Goal: Feedback & Contribution: Submit feedback/report problem

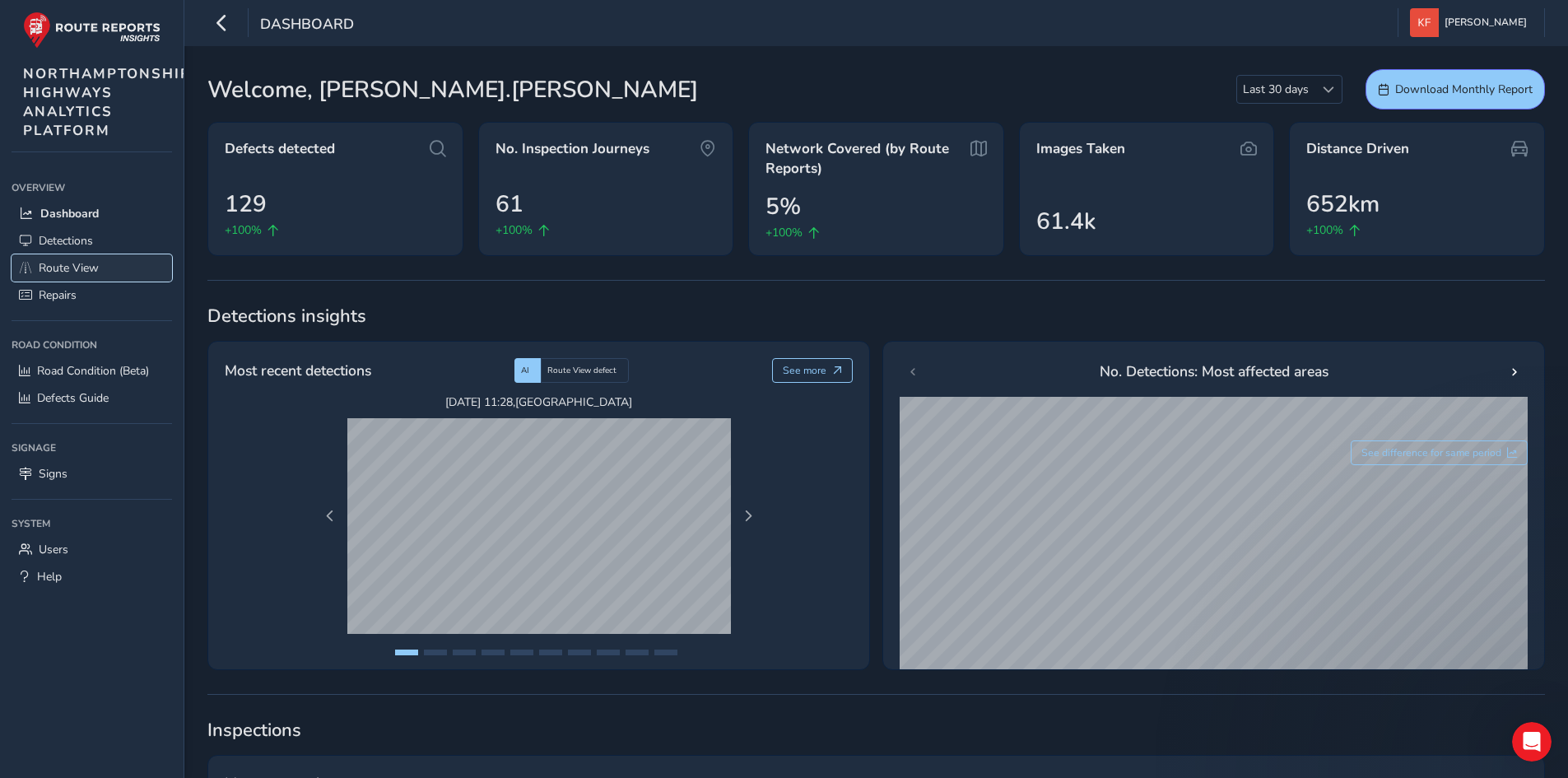
click at [111, 266] on link "Route View" at bounding box center [91, 267] width 161 height 27
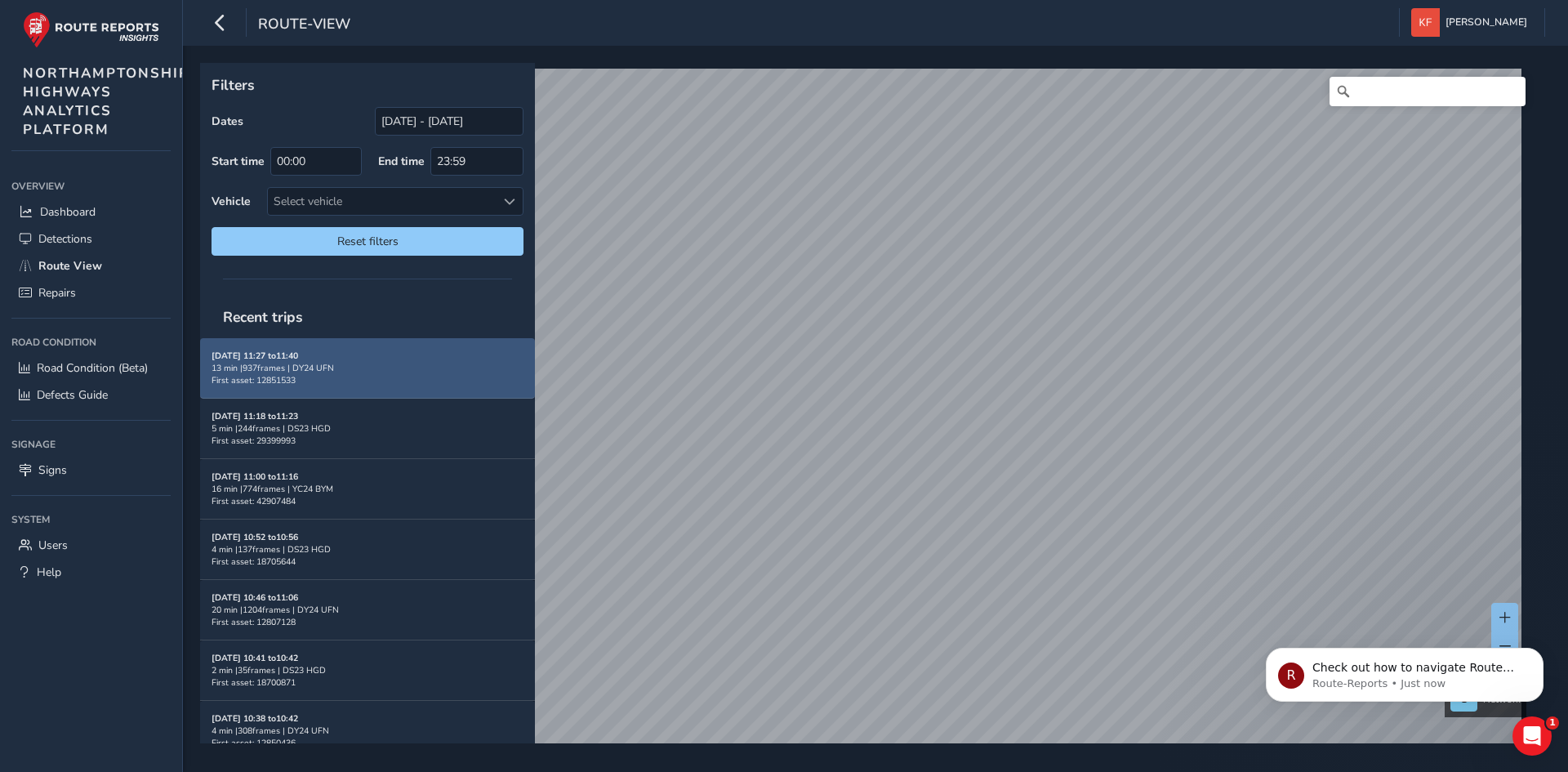
click at [254, 370] on div "13 min | 937 frames | DY24 UFN" at bounding box center [368, 368] width 312 height 12
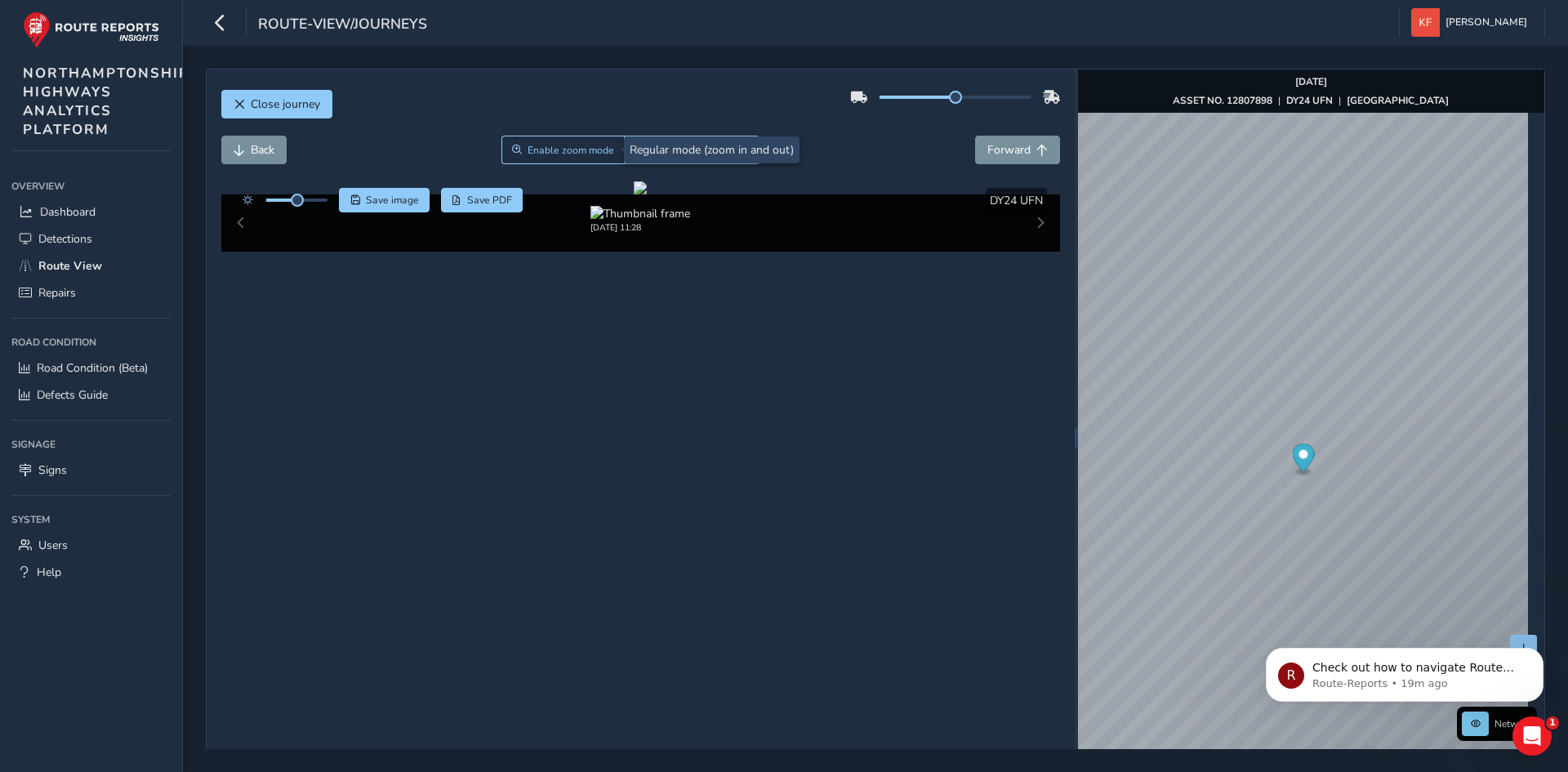
click at [1034, 251] on div "[DATE] 11:28" at bounding box center [640, 222] width 839 height 57
click at [1030, 251] on div "[DATE] 11:28" at bounding box center [640, 222] width 839 height 57
click at [1029, 251] on div "[DATE] 11:28" at bounding box center [640, 222] width 839 height 57
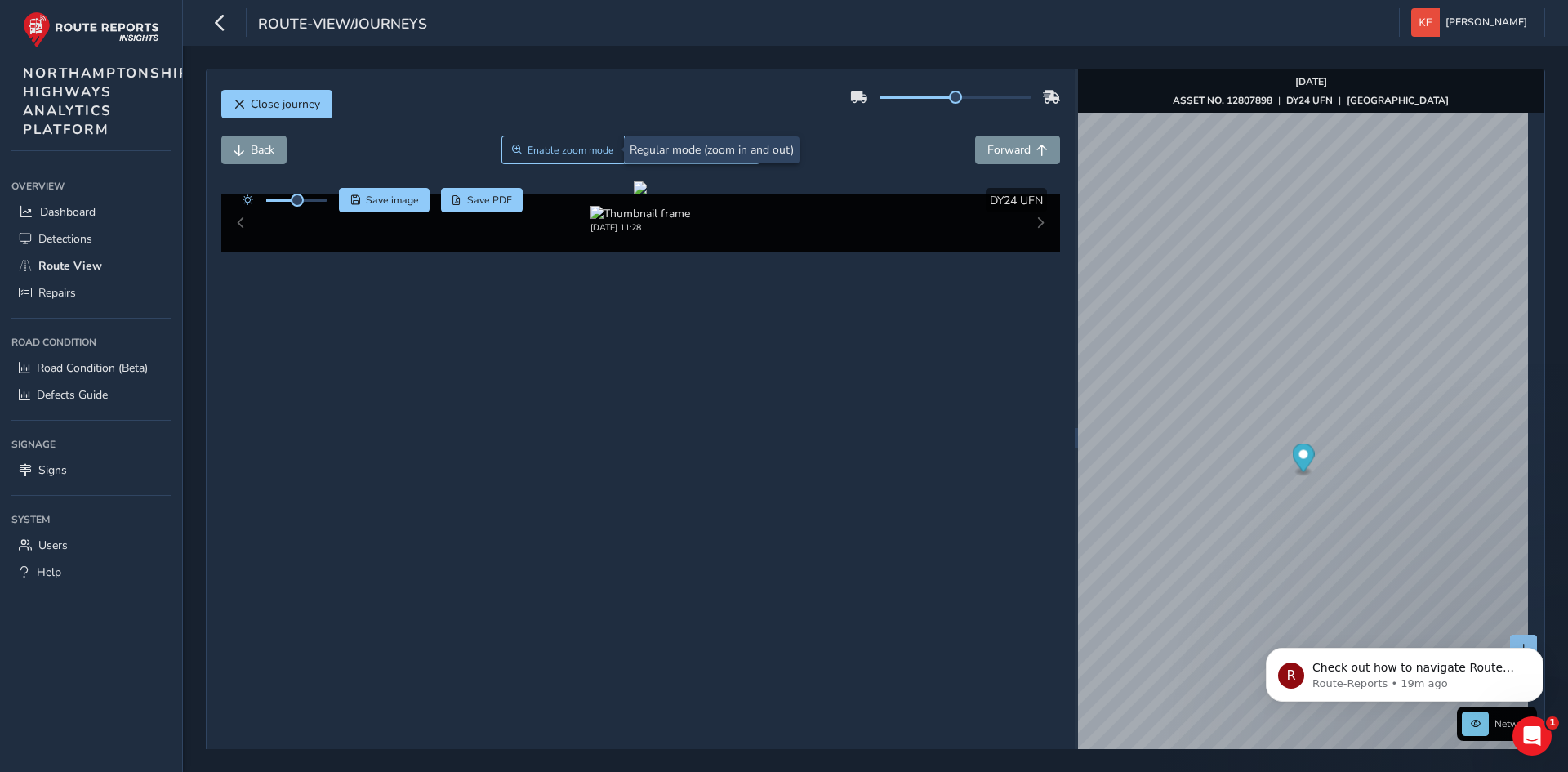
click at [1029, 251] on div "[DATE] 11:28" at bounding box center [640, 222] width 839 height 57
click at [730, 140] on button "Enable drawing mode" at bounding box center [692, 149] width 136 height 29
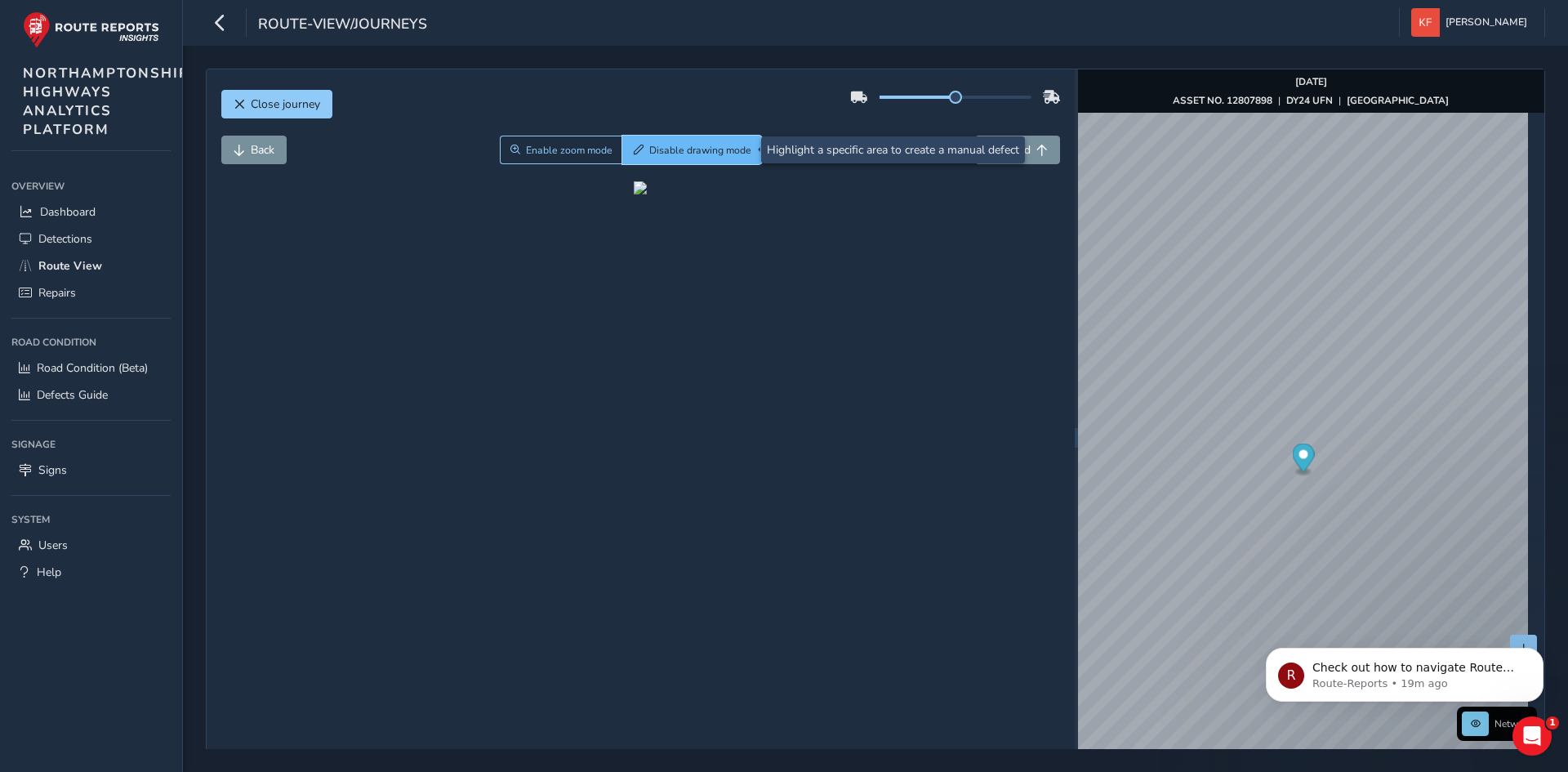
click at [650, 146] on span "Disable drawing mode" at bounding box center [699, 150] width 102 height 13
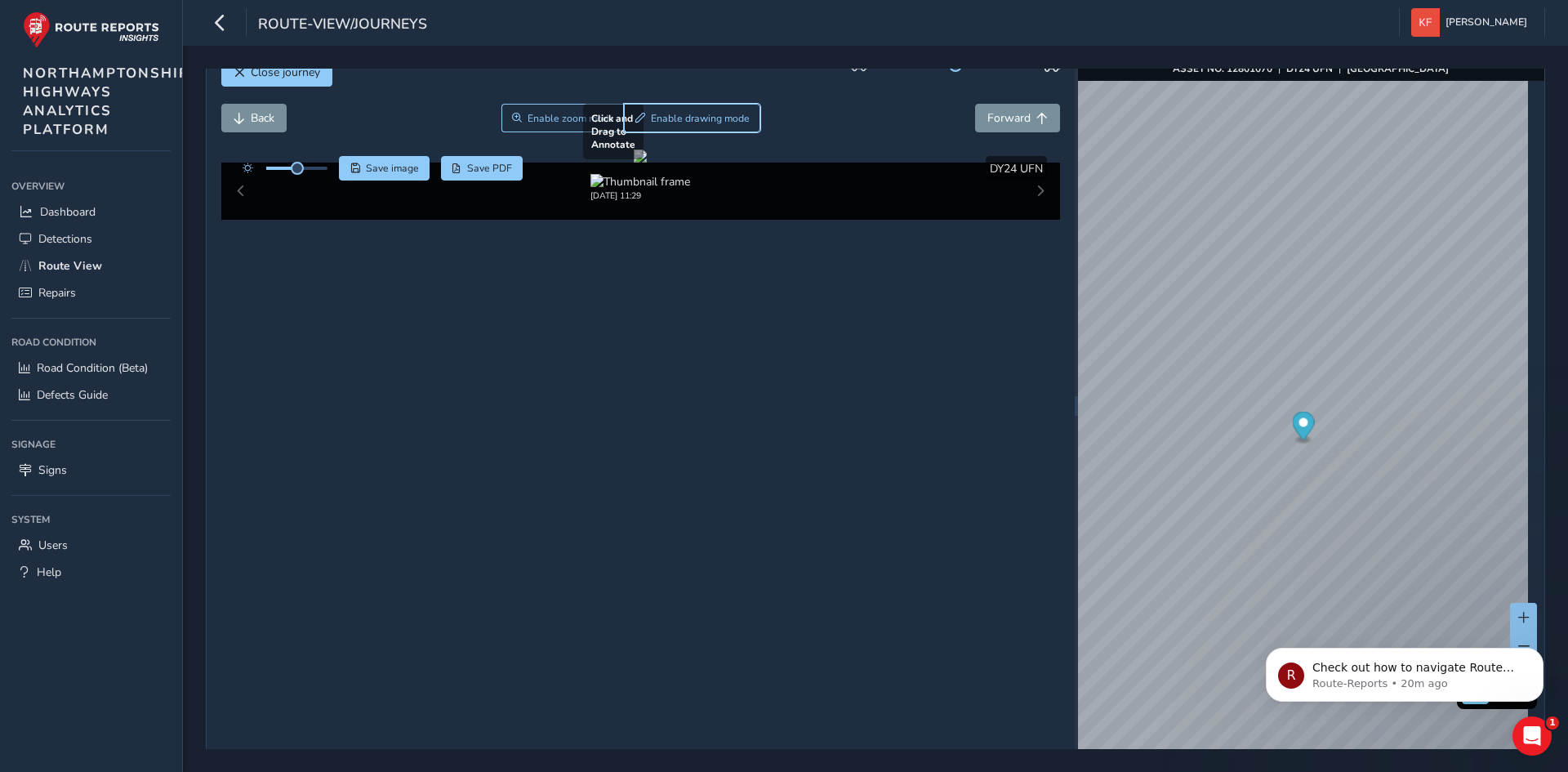
scroll to position [33, 0]
click at [714, 114] on span "Enable drawing mode" at bounding box center [700, 118] width 99 height 13
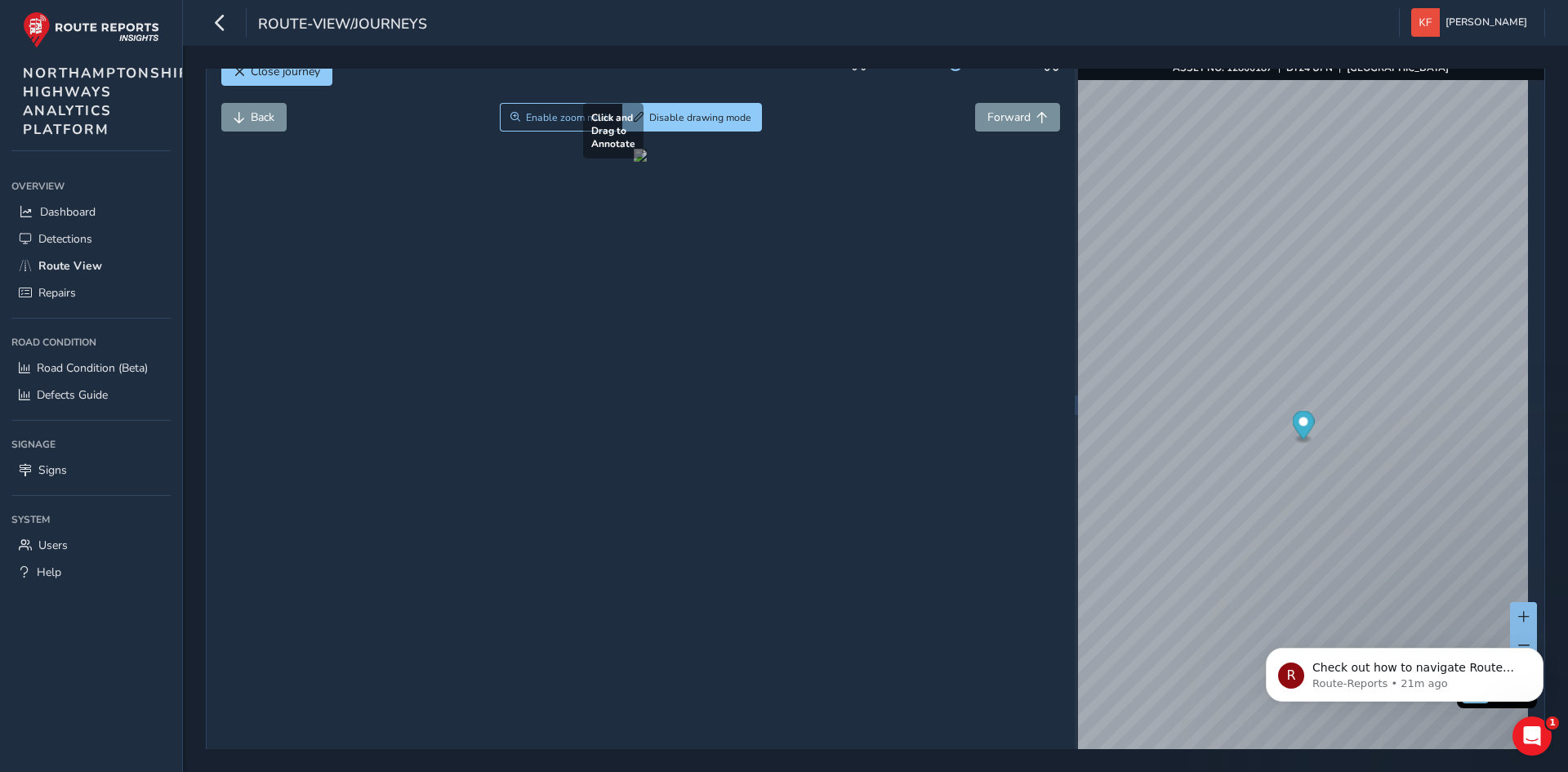
drag, startPoint x: 699, startPoint y: 324, endPoint x: 822, endPoint y: 398, distance: 143.5
click at [647, 161] on div at bounding box center [640, 155] width 13 height 13
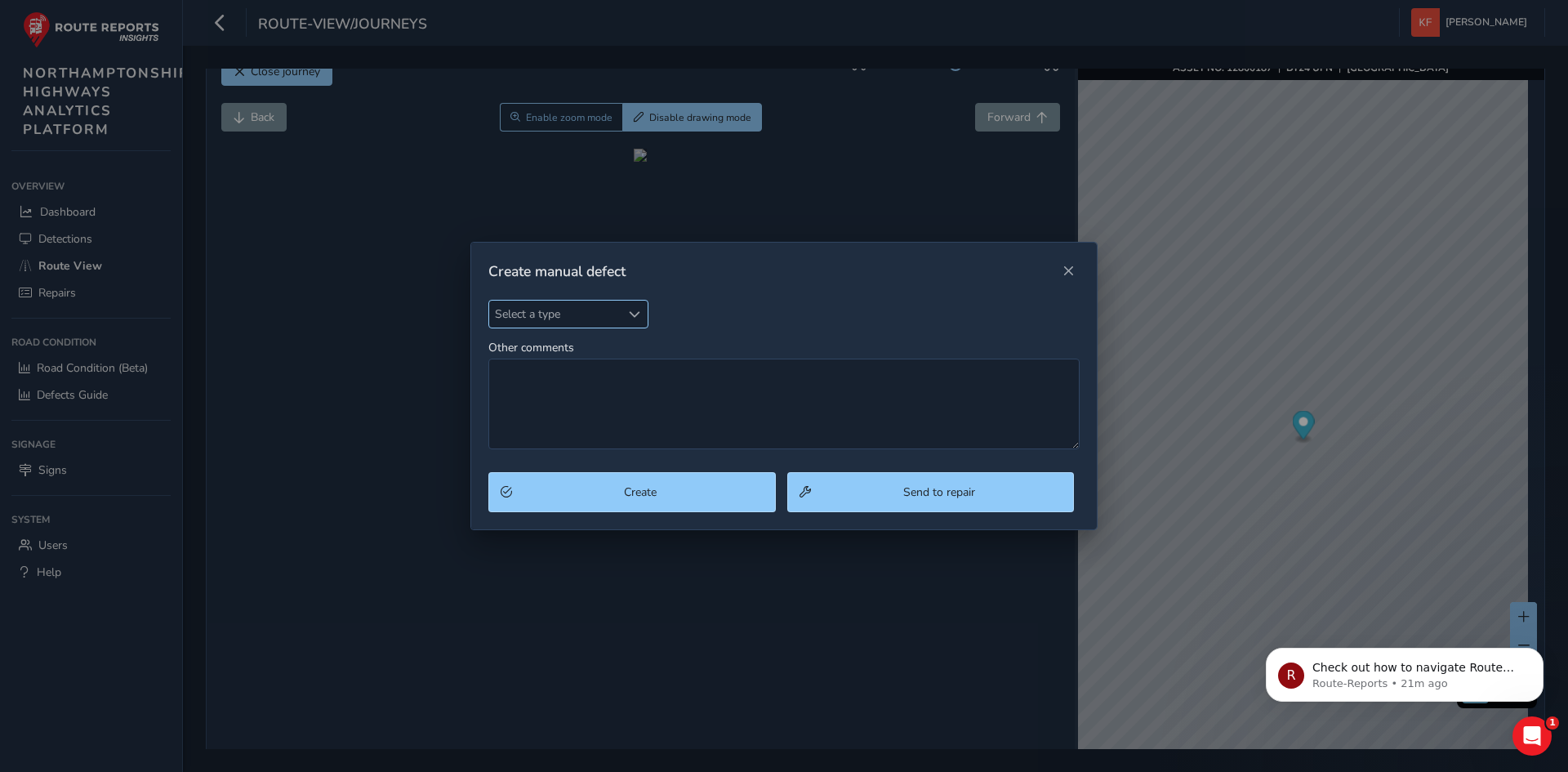
click at [639, 316] on span "Select a type" at bounding box center [635, 315] width 11 height 11
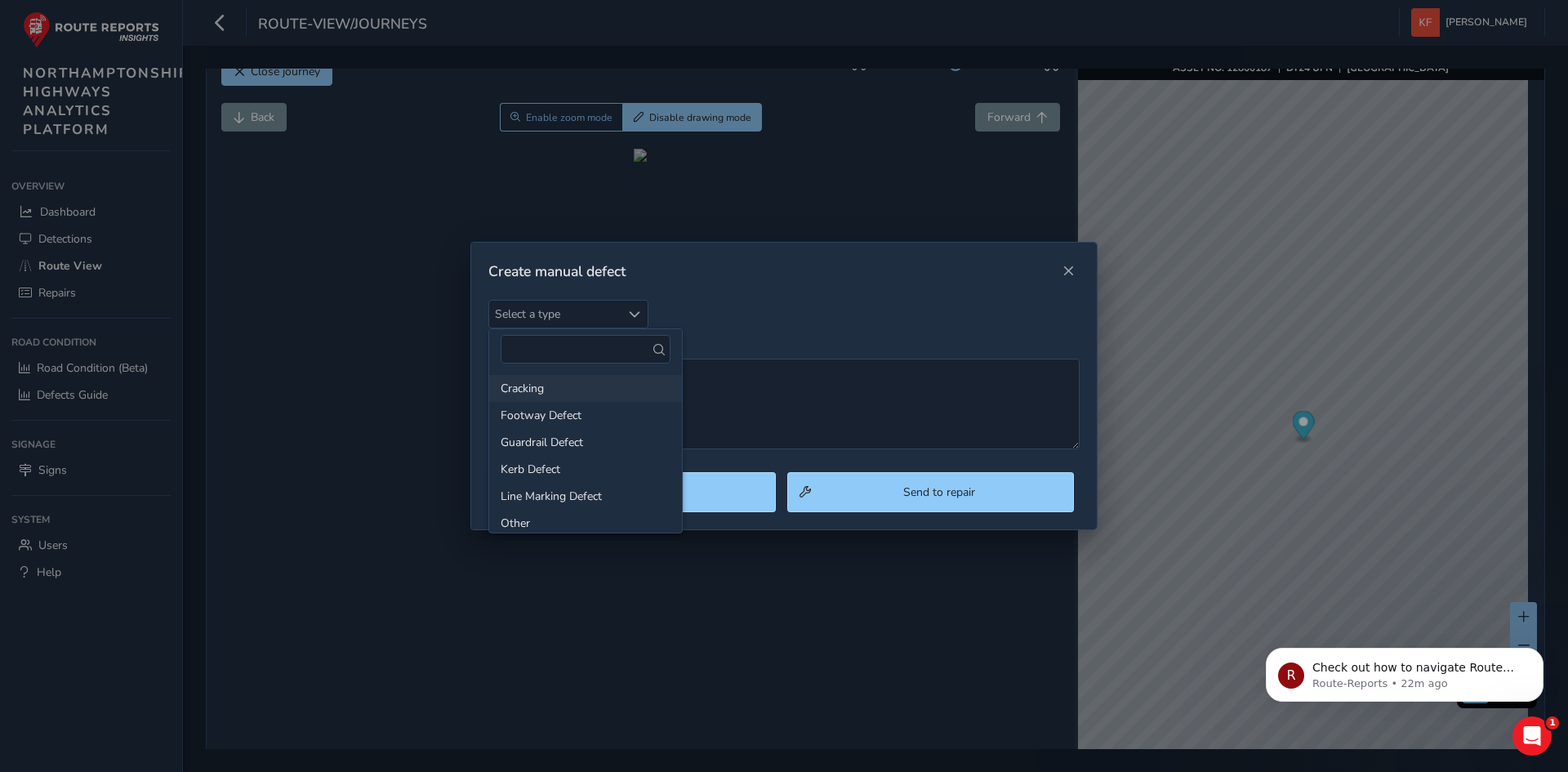
click at [600, 392] on li "Cracking" at bounding box center [585, 388] width 192 height 27
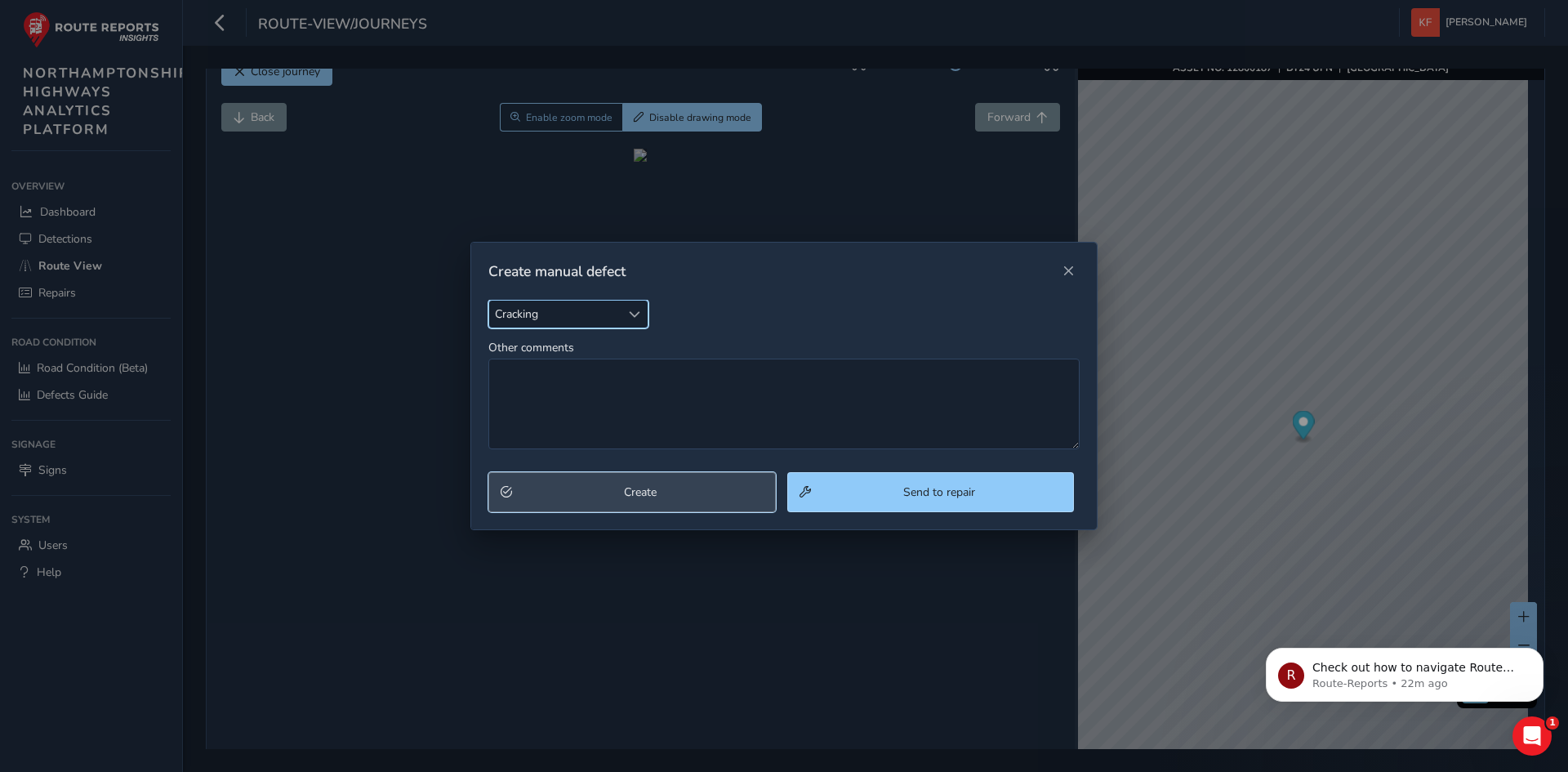
click at [597, 484] on span "Create" at bounding box center [640, 492] width 245 height 16
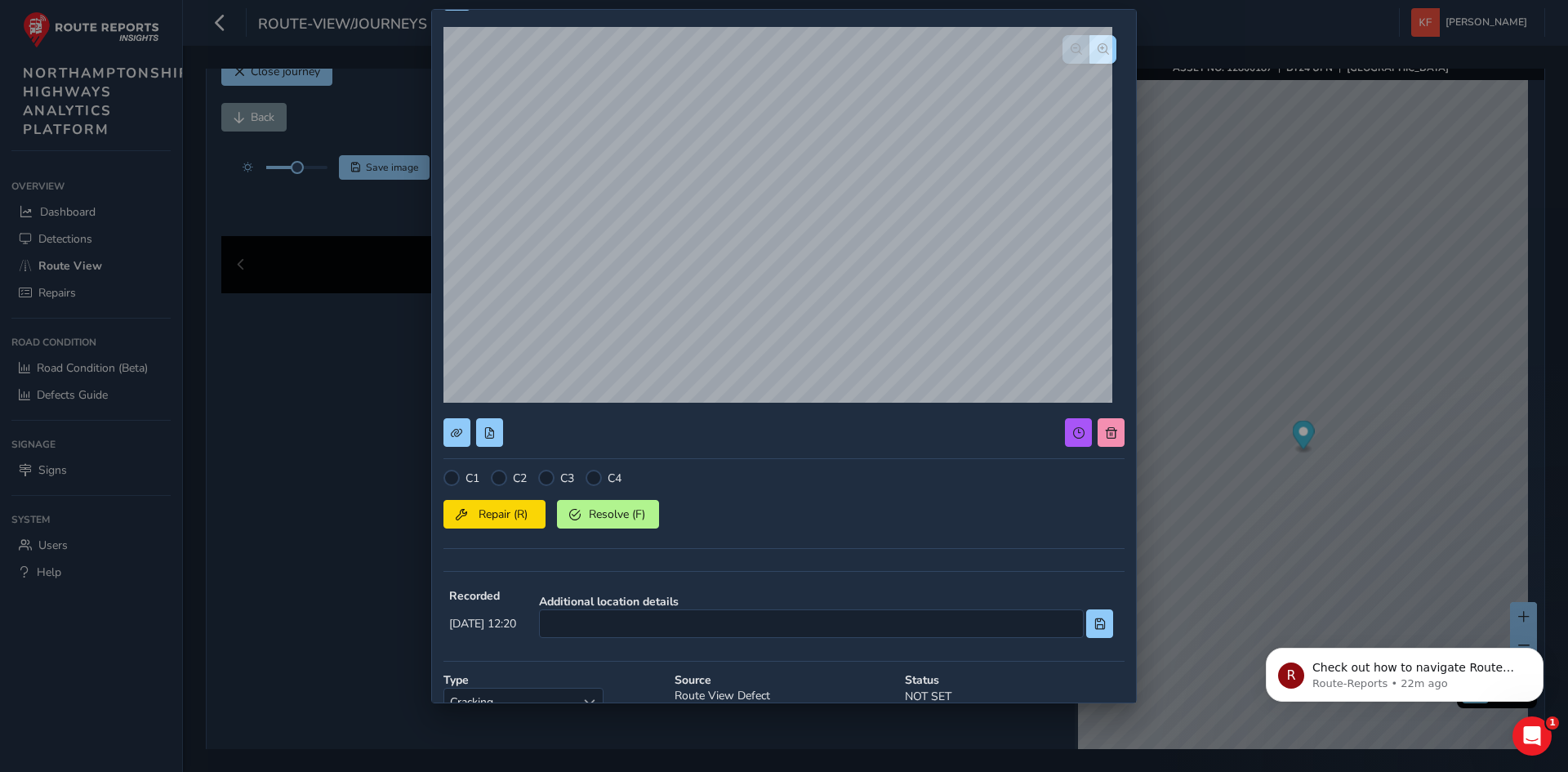
scroll to position [238, 0]
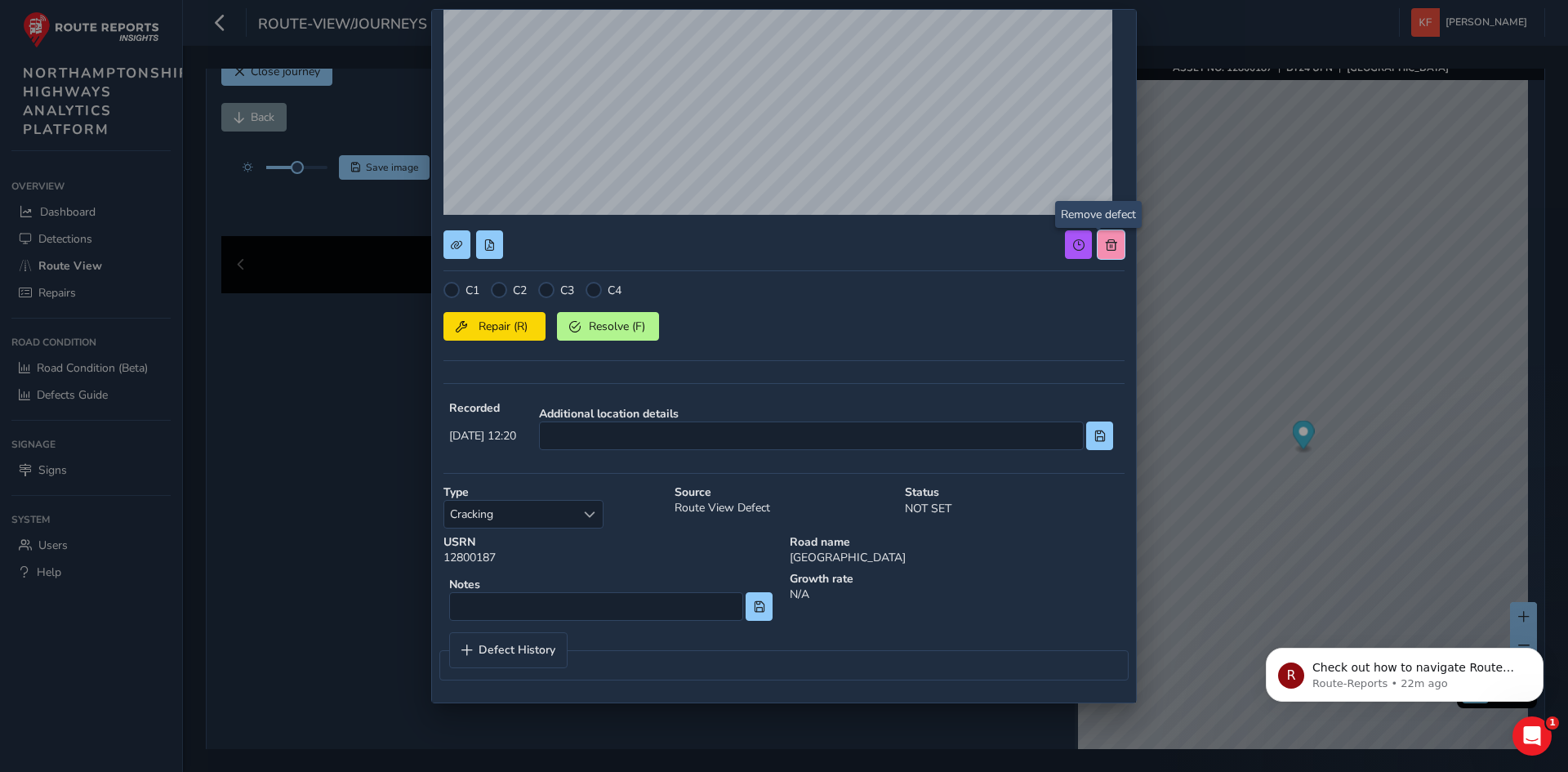
click at [1111, 251] on button at bounding box center [1111, 245] width 27 height 29
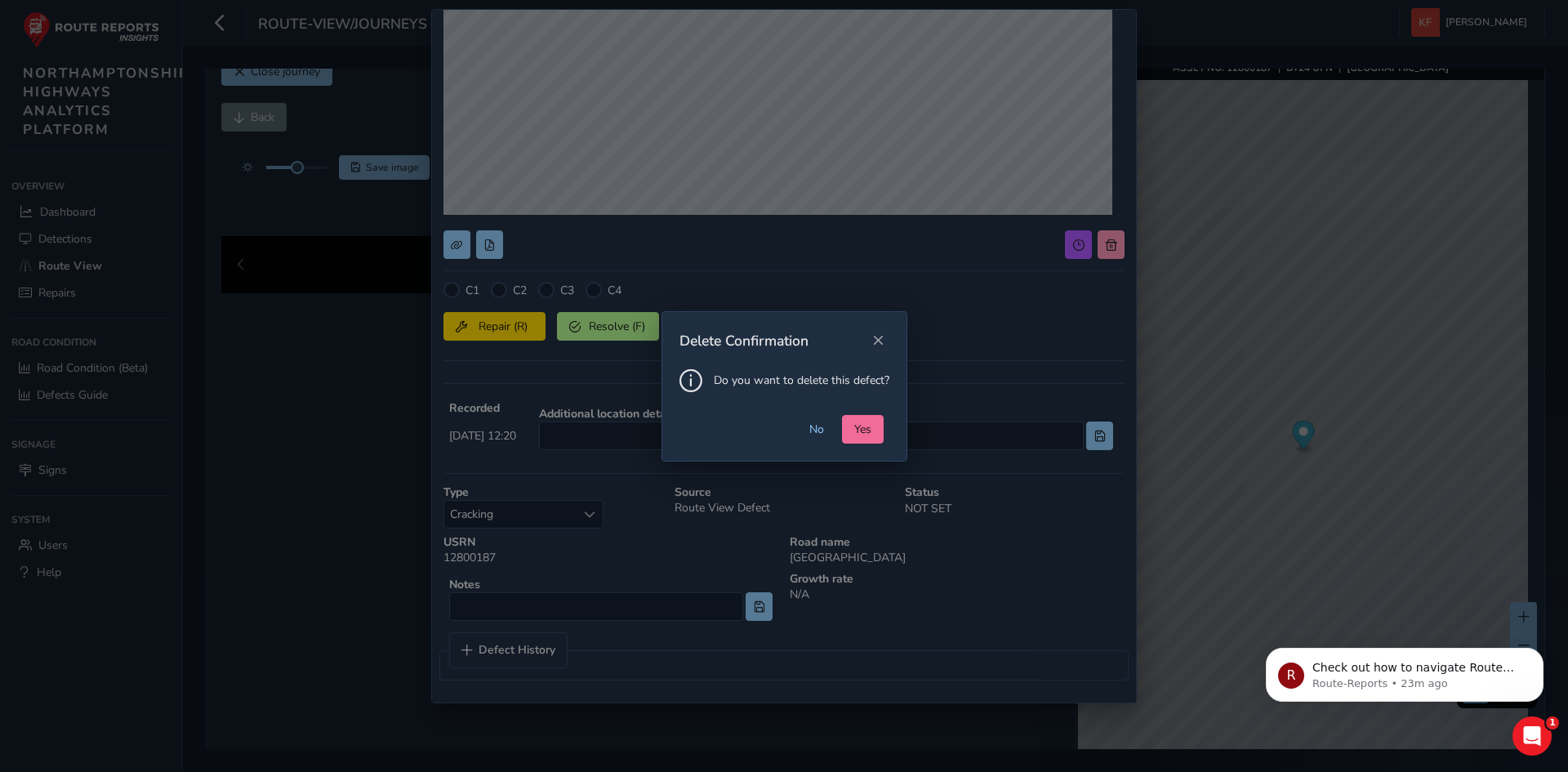
click at [877, 421] on button "Yes" at bounding box center [862, 428] width 42 height 29
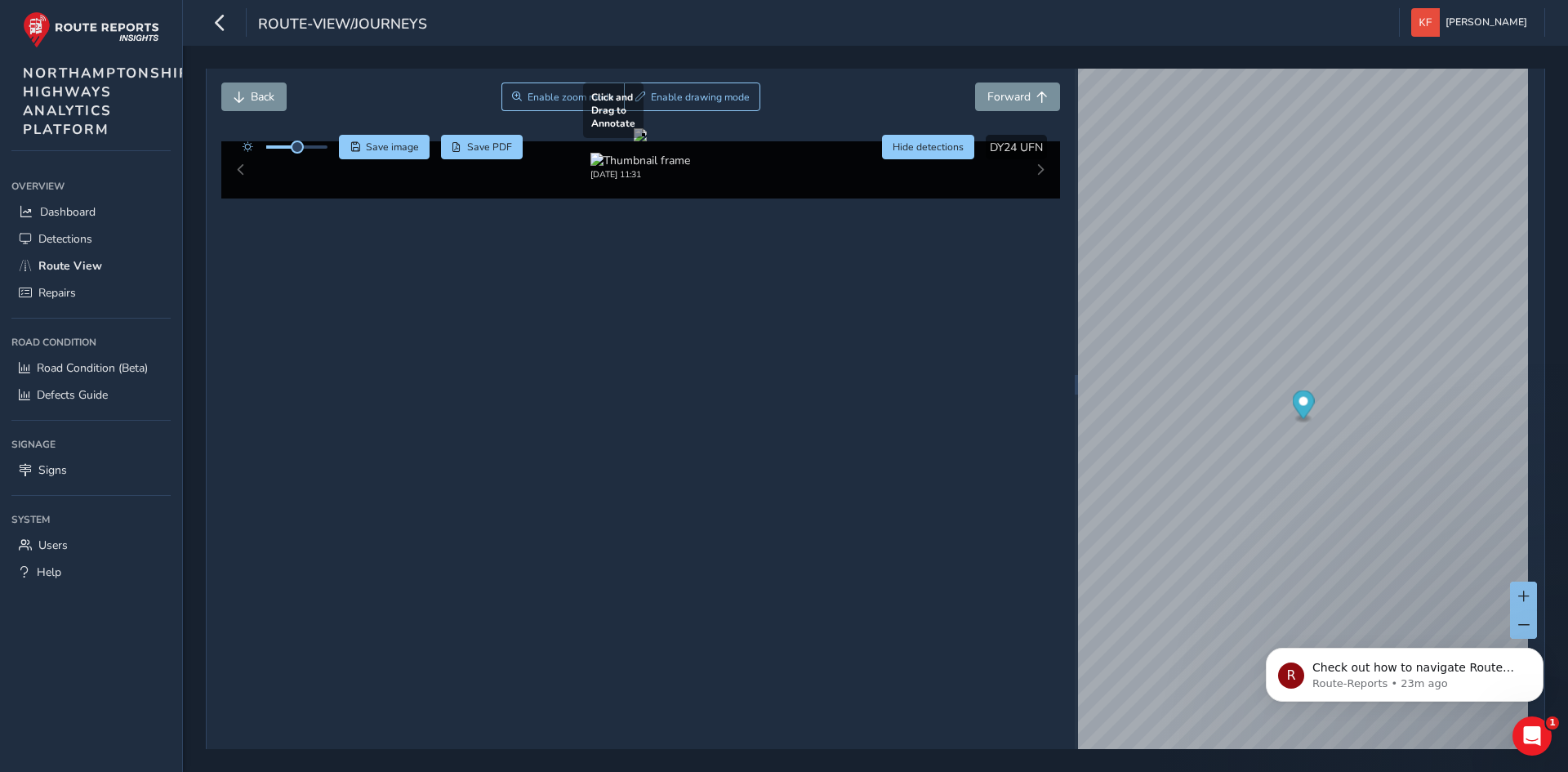
scroll to position [58, 0]
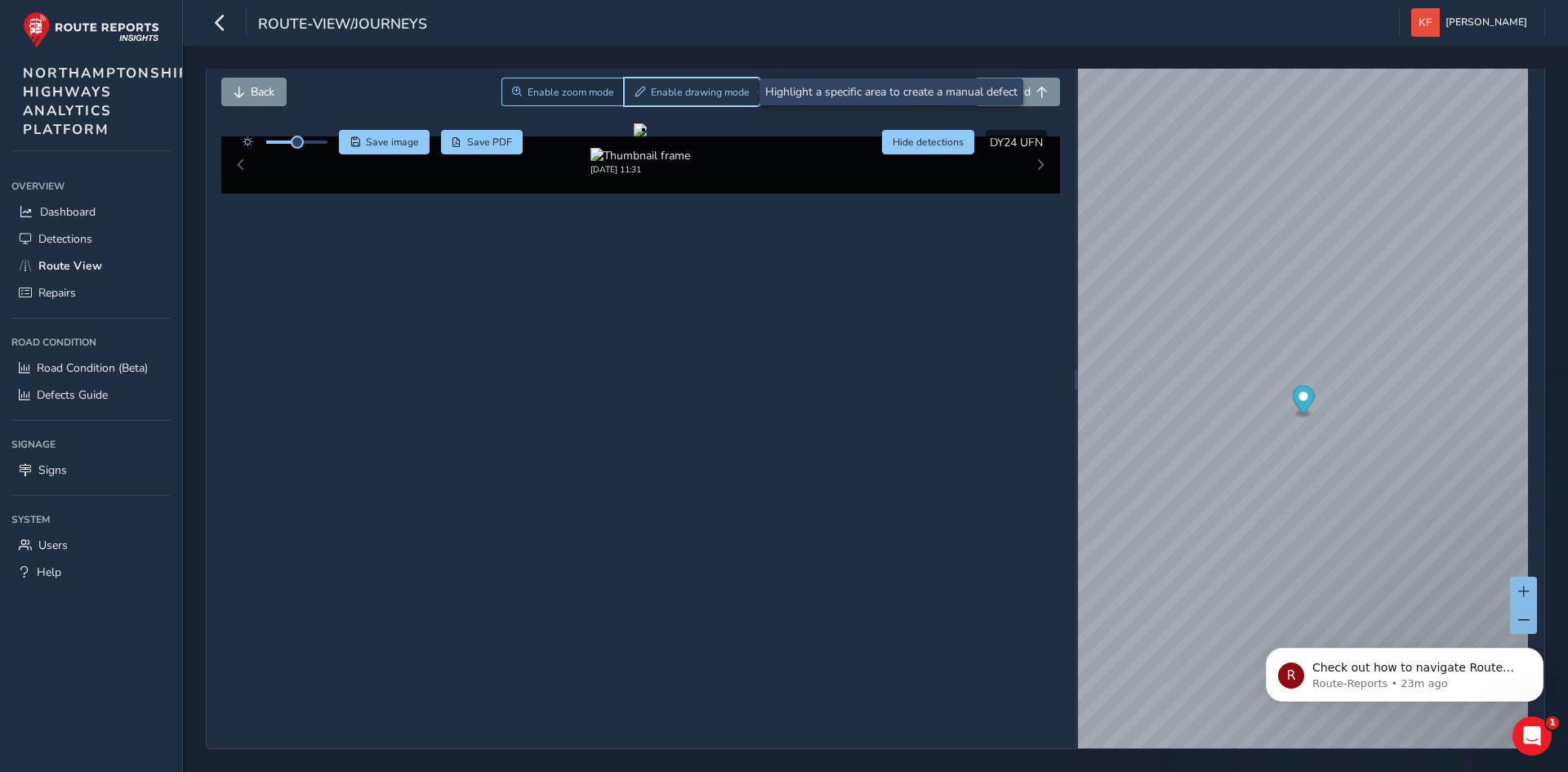
click at [681, 94] on span "Enable drawing mode" at bounding box center [700, 92] width 99 height 13
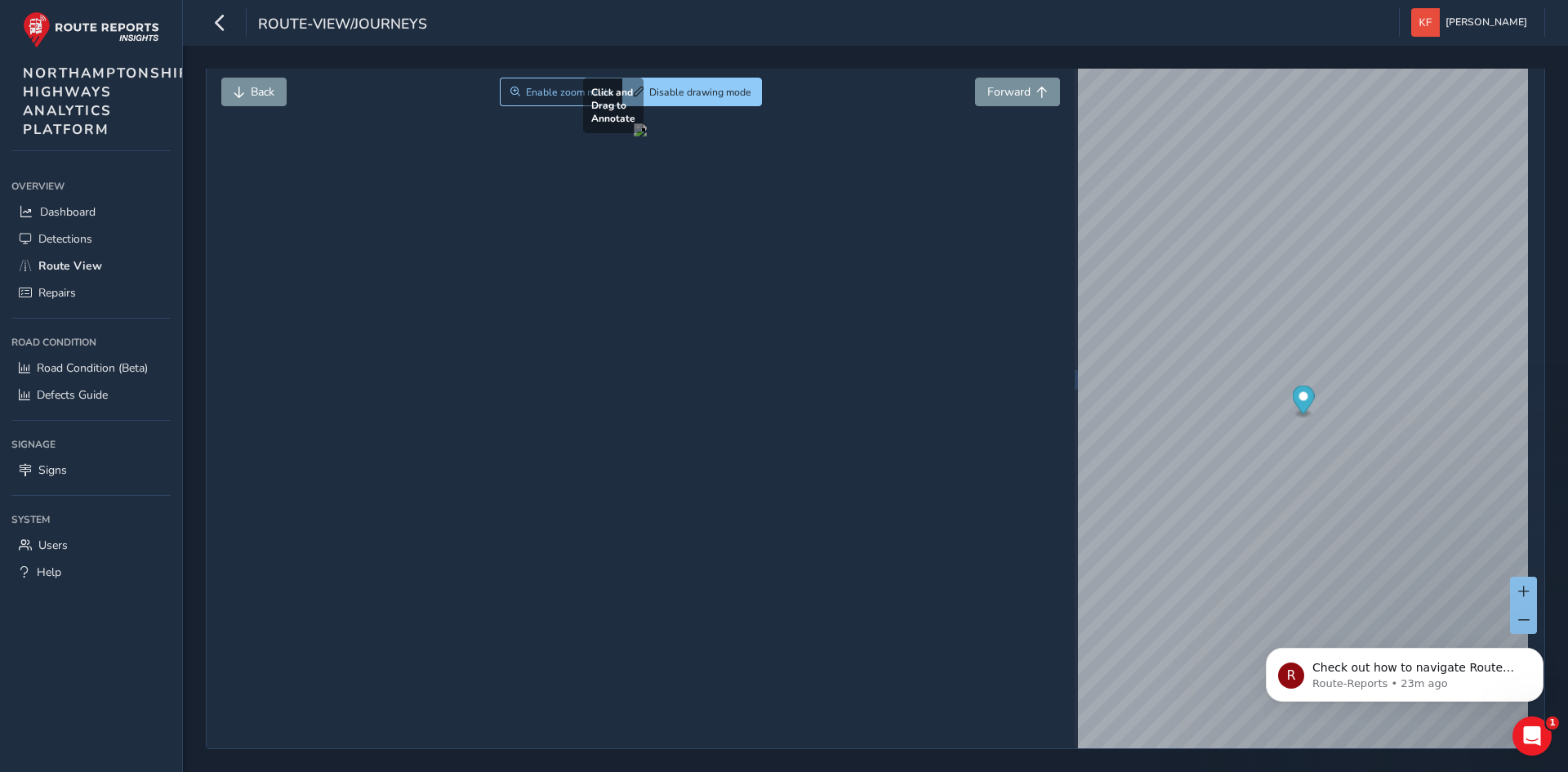
drag, startPoint x: 657, startPoint y: 327, endPoint x: 916, endPoint y: 428, distance: 278.0
click at [647, 136] on div at bounding box center [640, 130] width 13 height 13
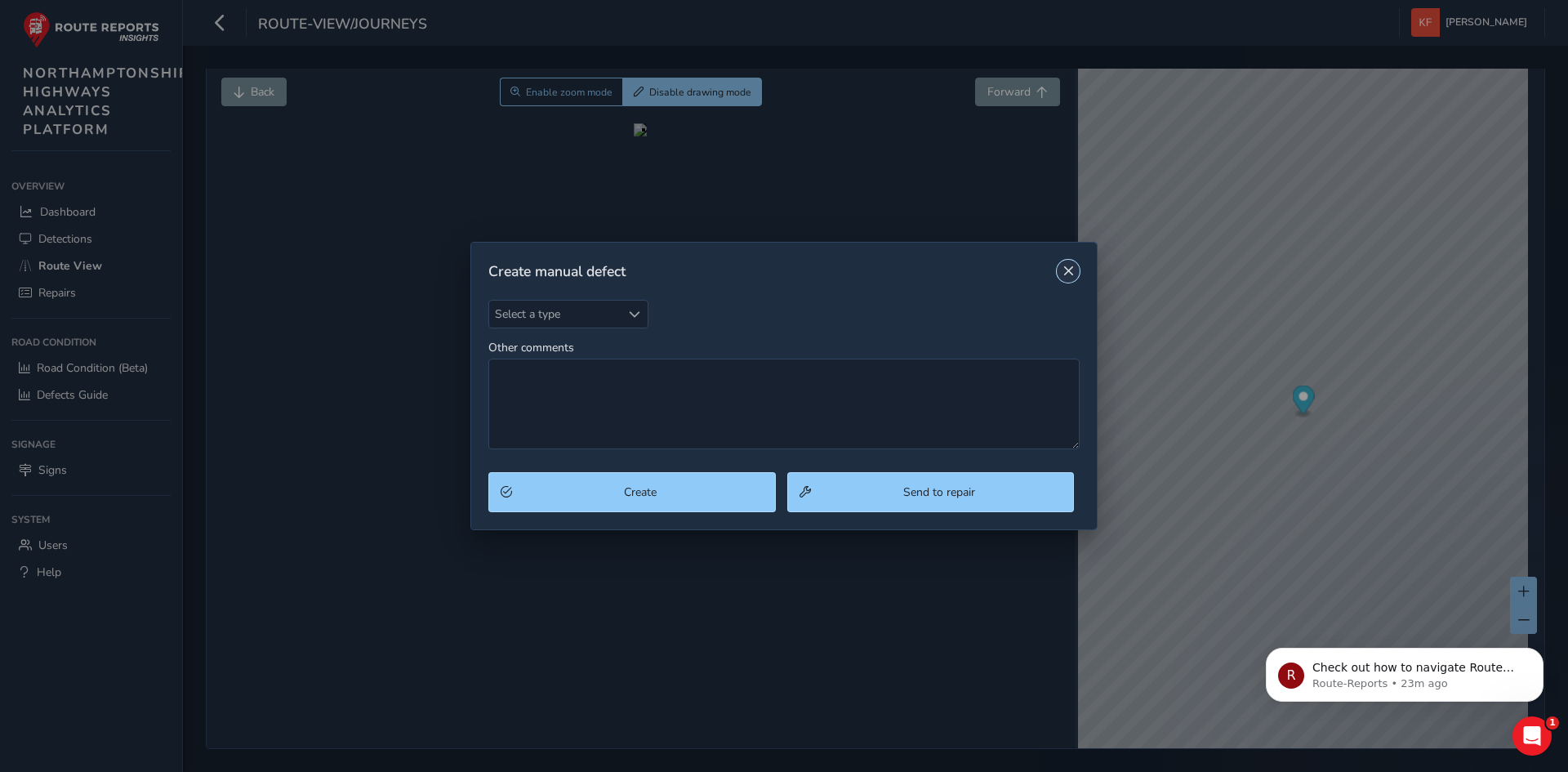
click at [1063, 262] on button "Close" at bounding box center [1068, 271] width 22 height 22
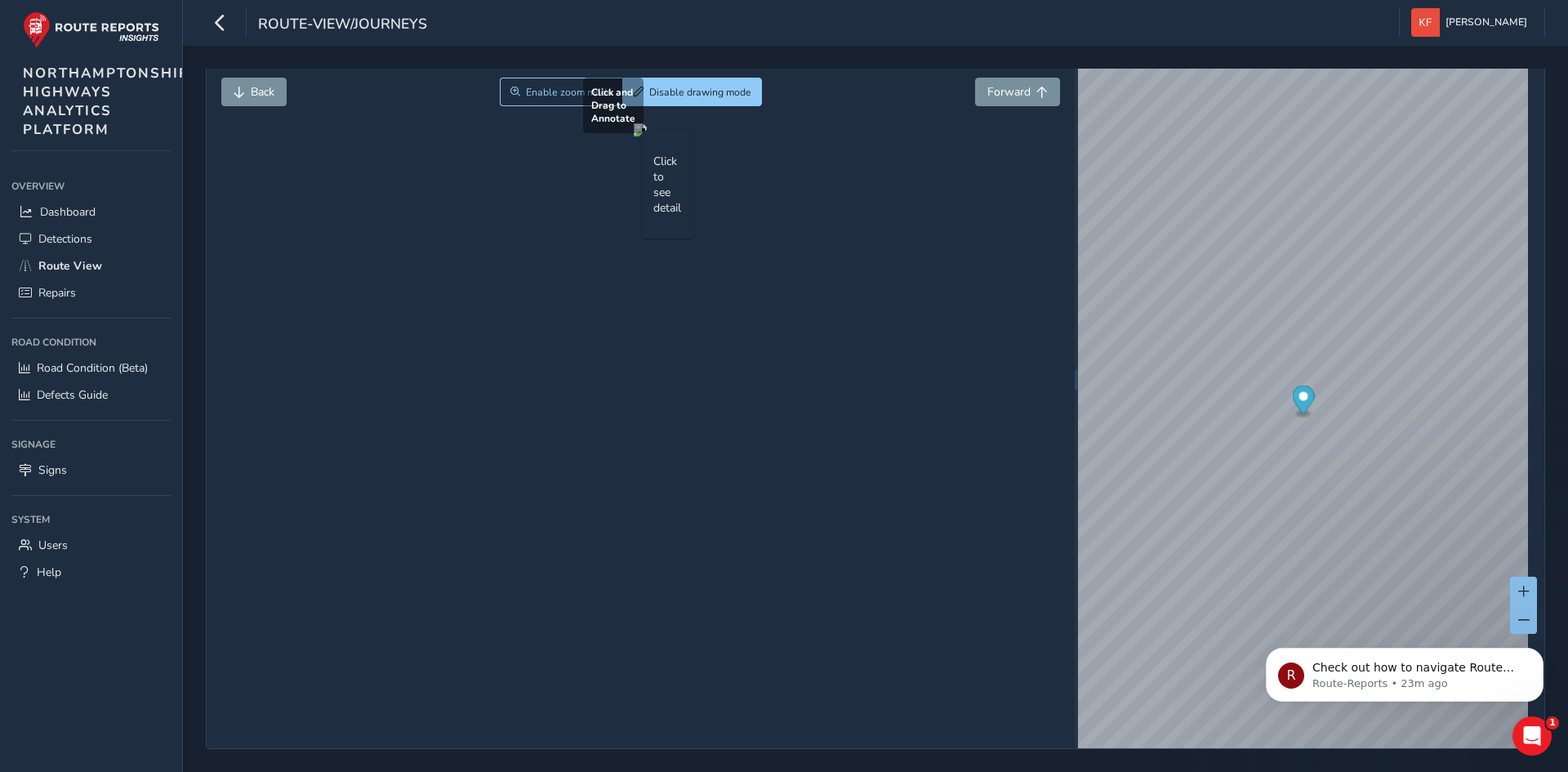
click at [647, 136] on div at bounding box center [640, 130] width 13 height 13
click at [681, 227] on div "Click to see detail" at bounding box center [667, 184] width 28 height 85
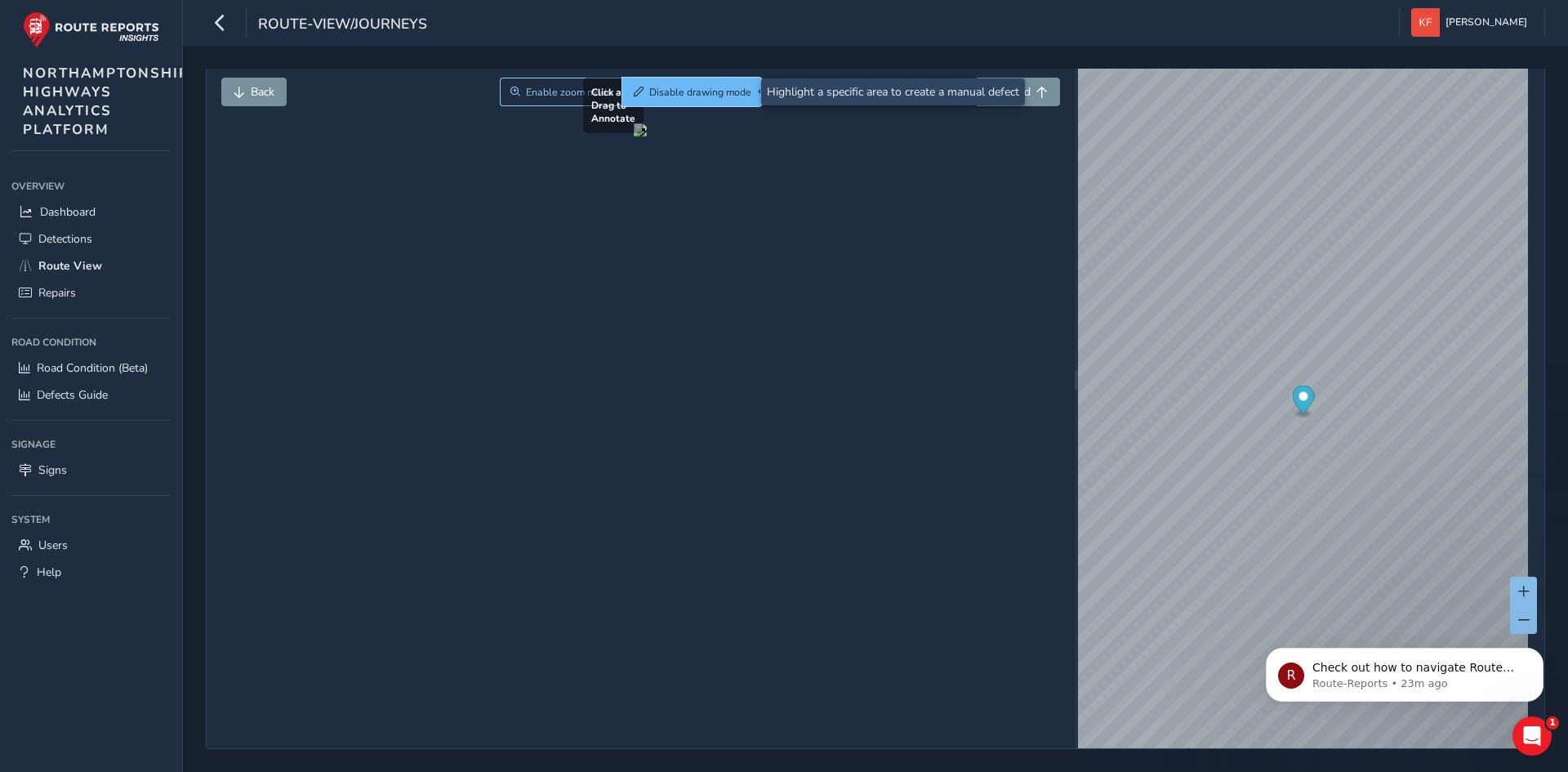
click at [644, 88] on button "Disable drawing mode" at bounding box center [693, 91] width 140 height 29
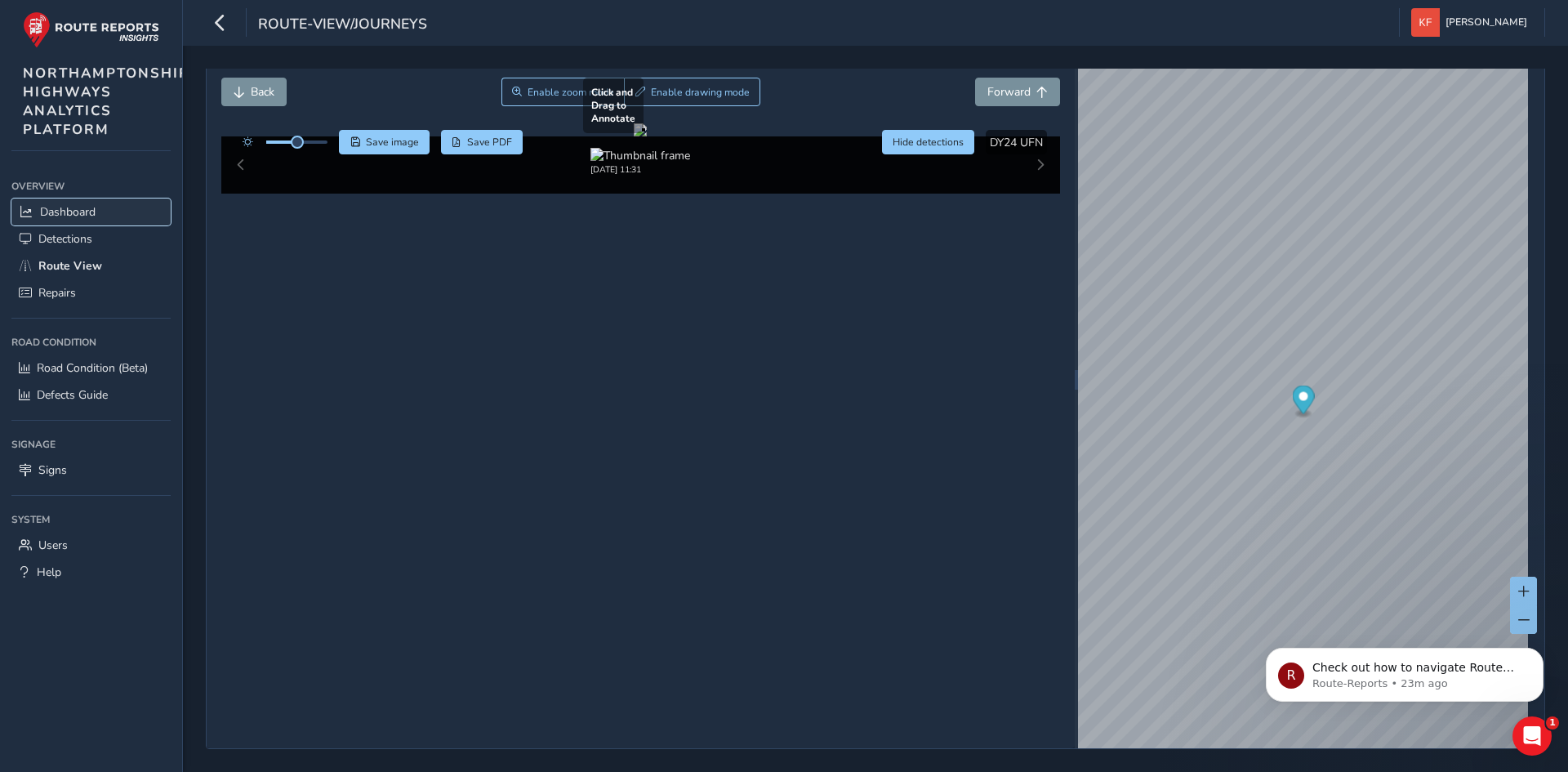
click at [78, 215] on span "Dashboard" at bounding box center [67, 212] width 55 height 16
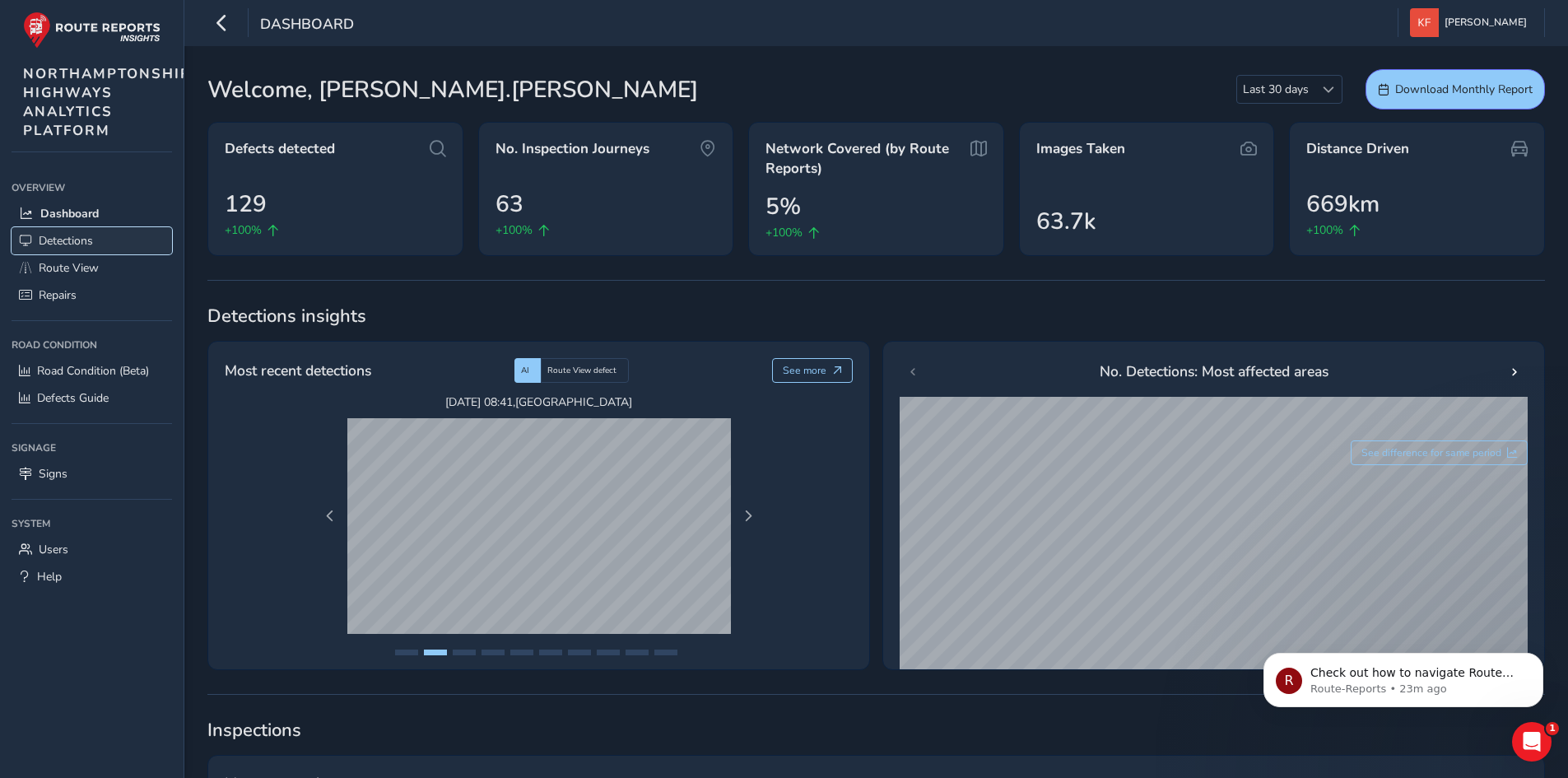
click at [84, 239] on span "Detections" at bounding box center [66, 241] width 55 height 16
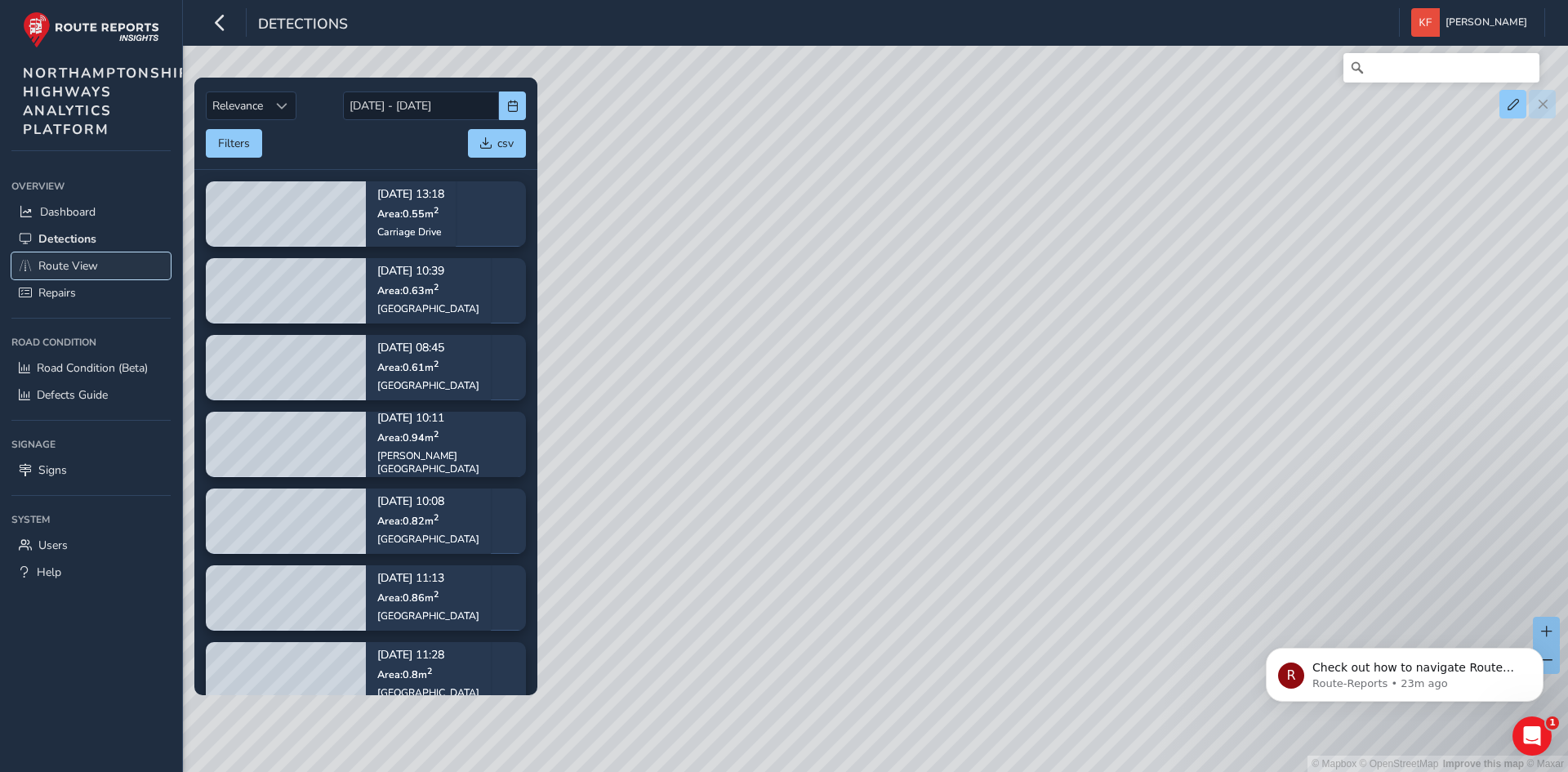
click at [86, 262] on span "Route View" at bounding box center [68, 265] width 60 height 16
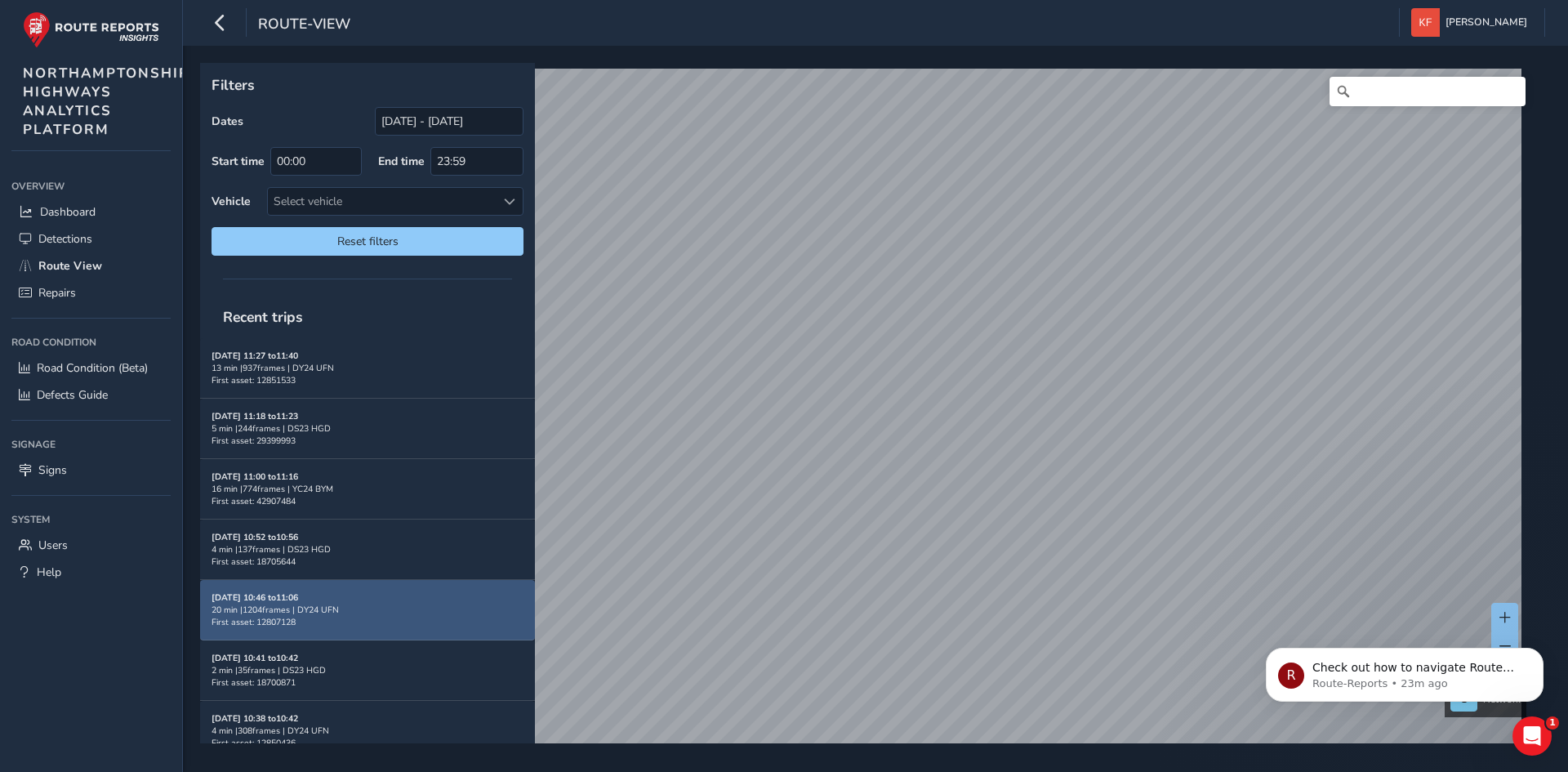
click at [276, 592] on strong "[DATE] 10:46 to 11:06" at bounding box center [255, 597] width 87 height 12
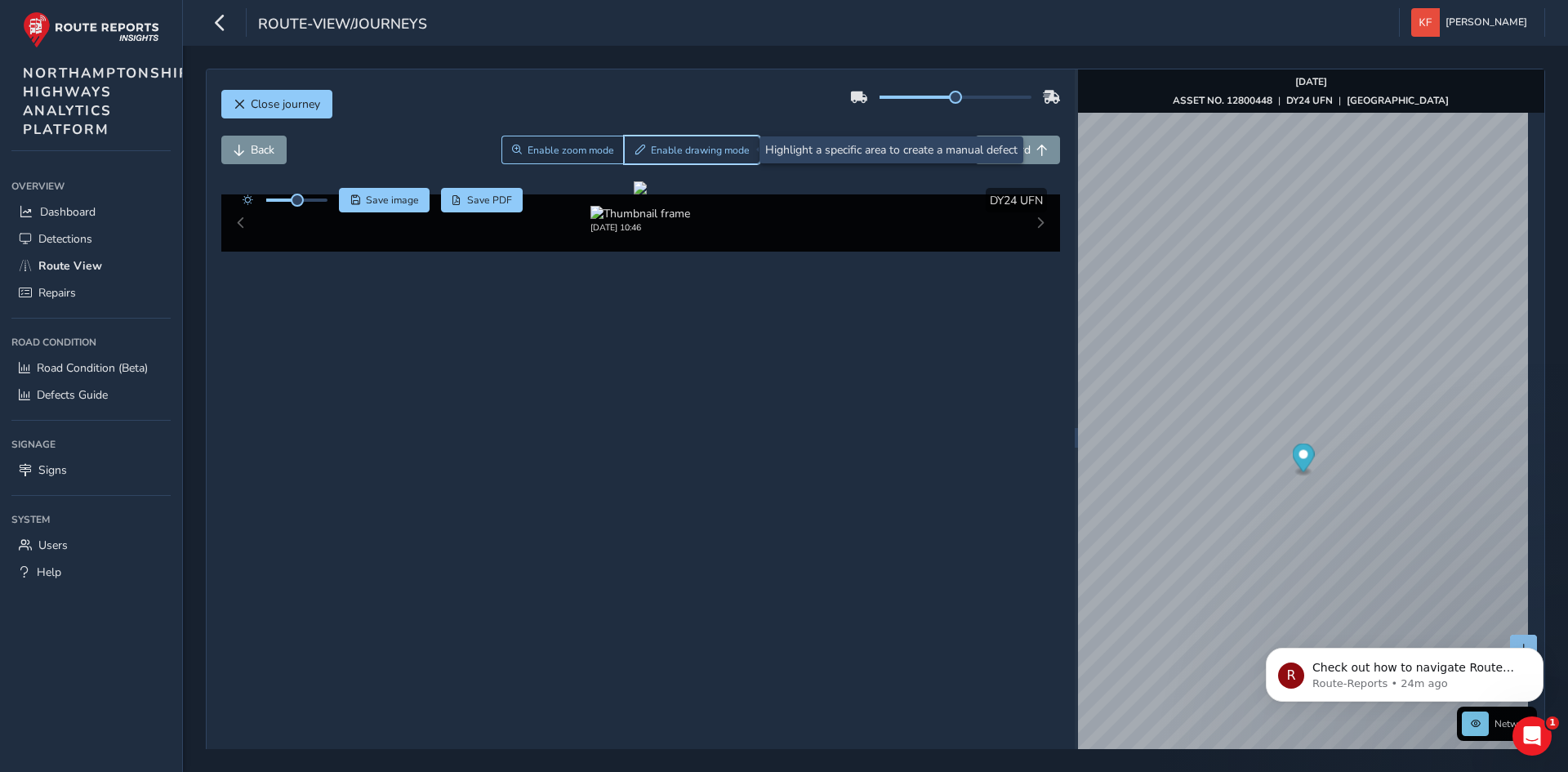
click at [692, 147] on span "Enable drawing mode" at bounding box center [700, 150] width 99 height 13
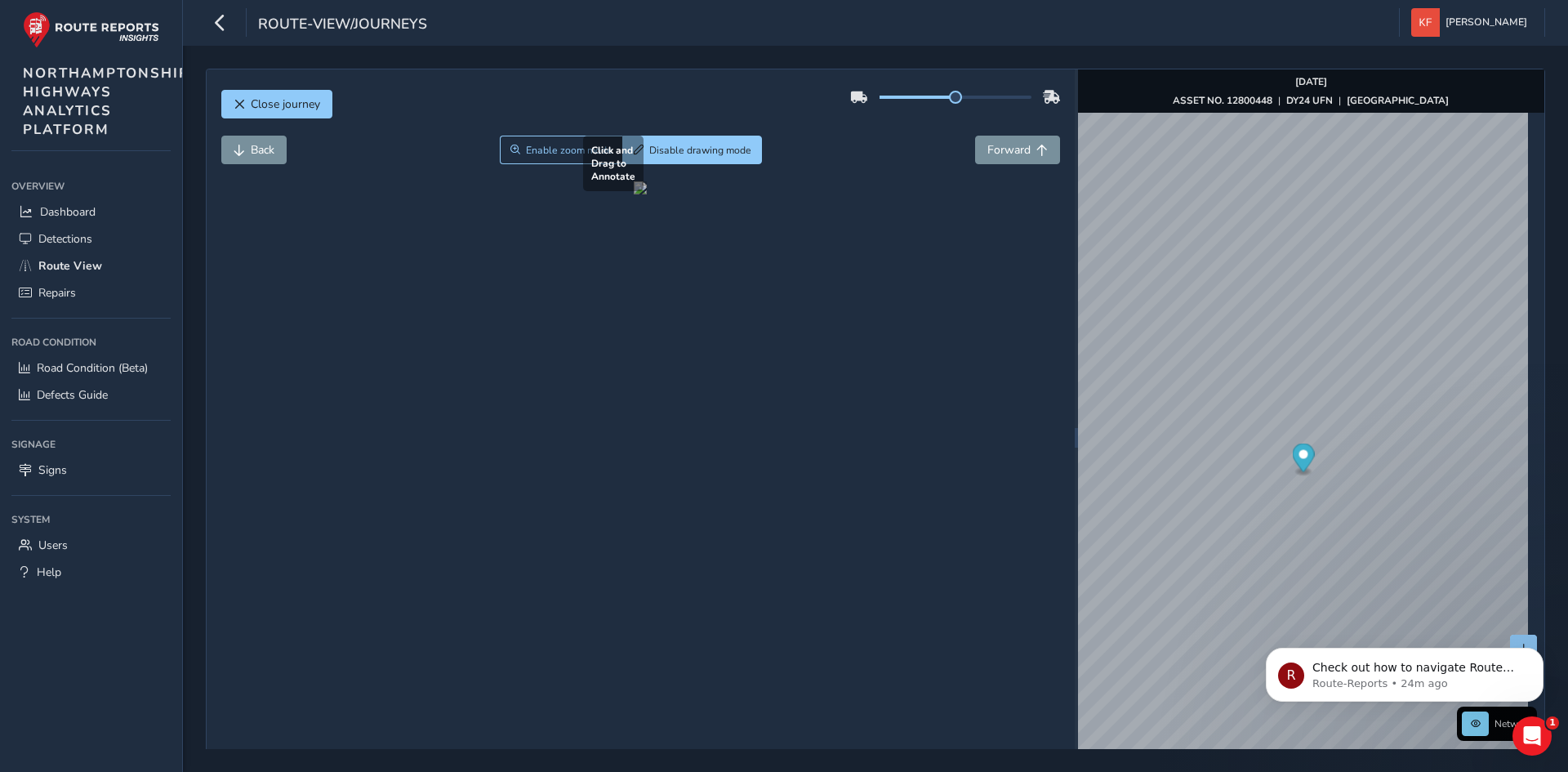
drag, startPoint x: 584, startPoint y: 397, endPoint x: 688, endPoint y: 484, distance: 135.6
click at [647, 194] on div at bounding box center [640, 188] width 13 height 13
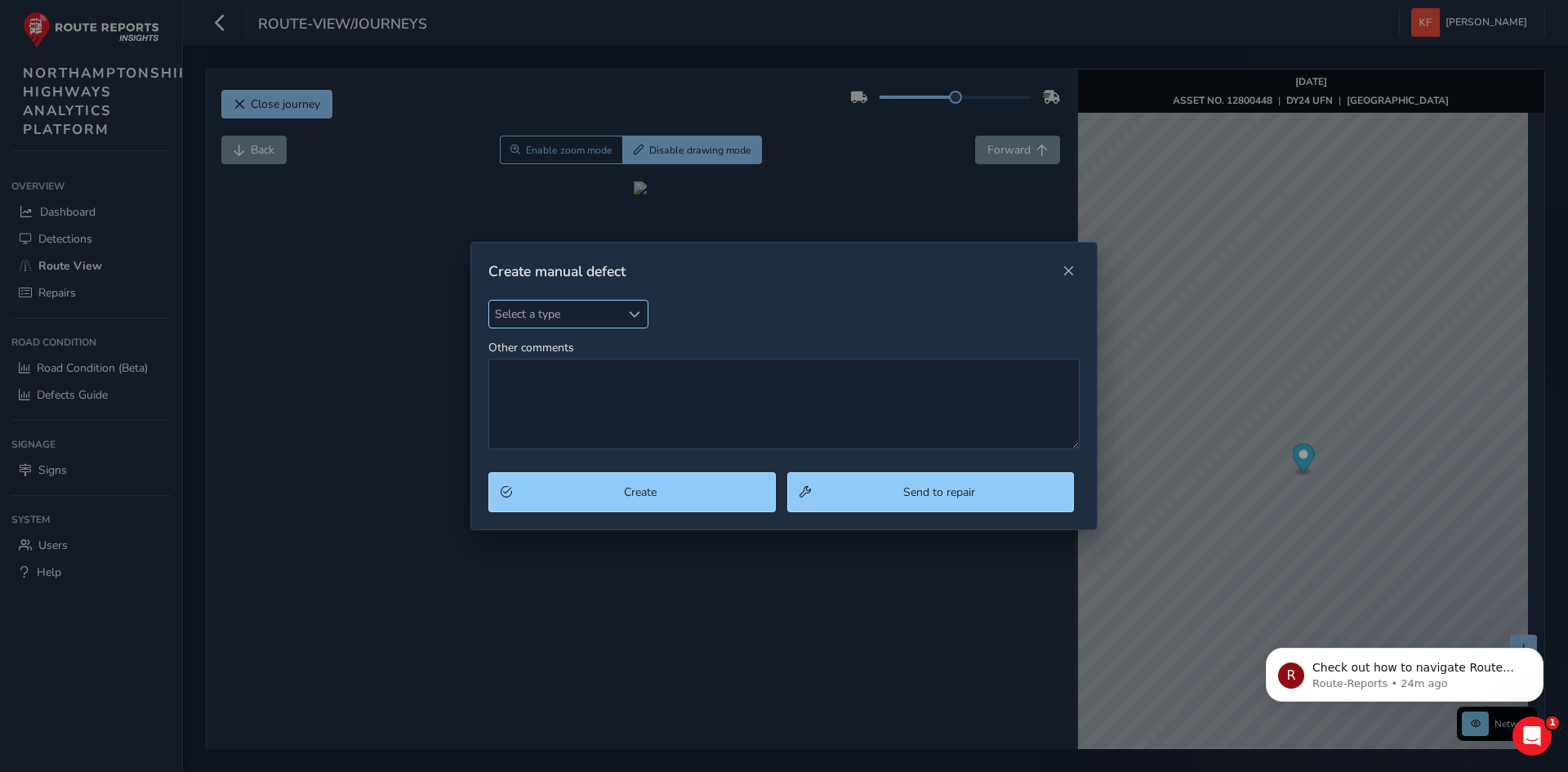
click at [609, 316] on span "Select a type" at bounding box center [554, 314] width 132 height 27
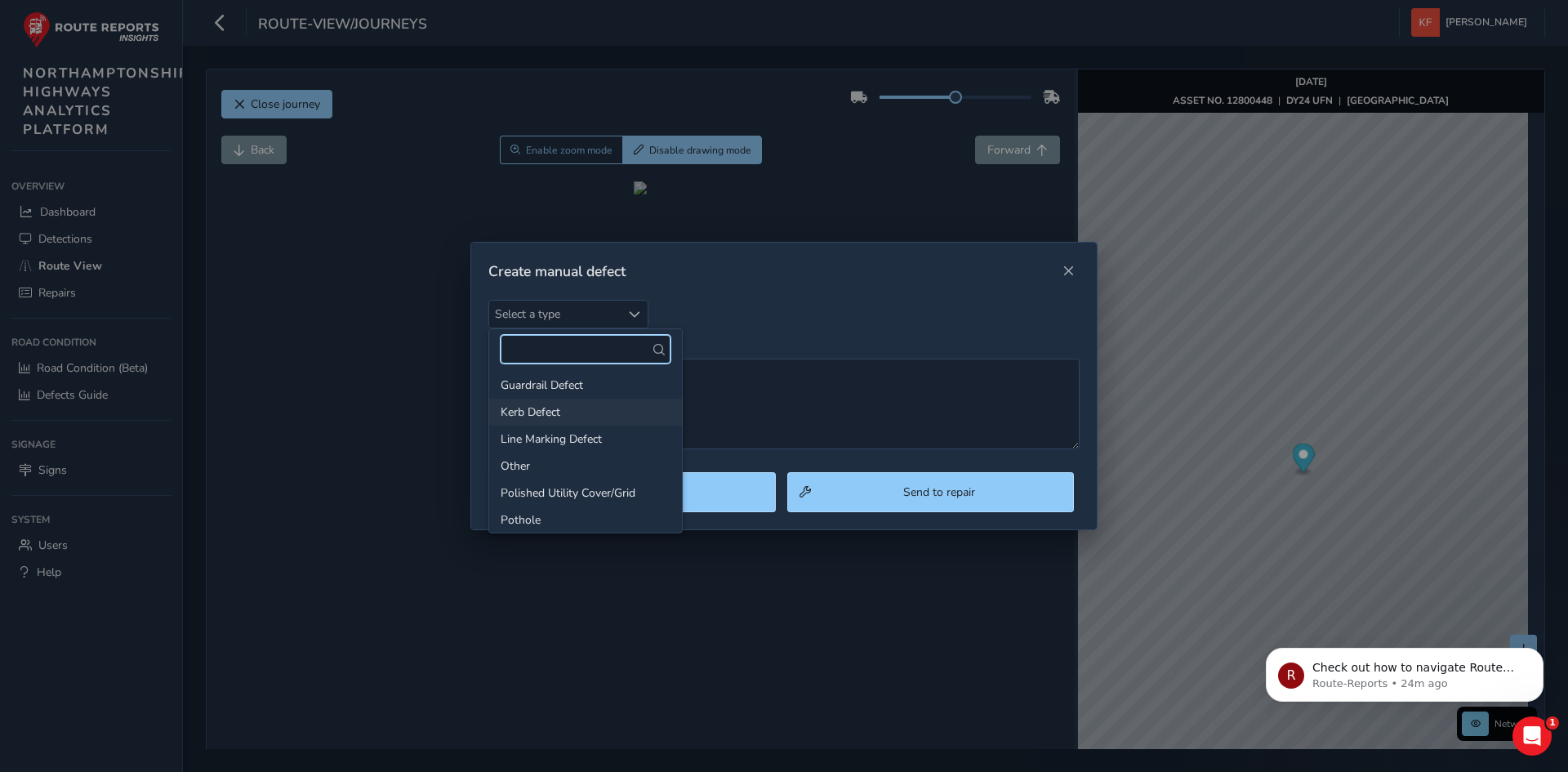
scroll to position [81, 0]
click at [609, 495] on li "Pothole" at bounding box center [585, 495] width 192 height 27
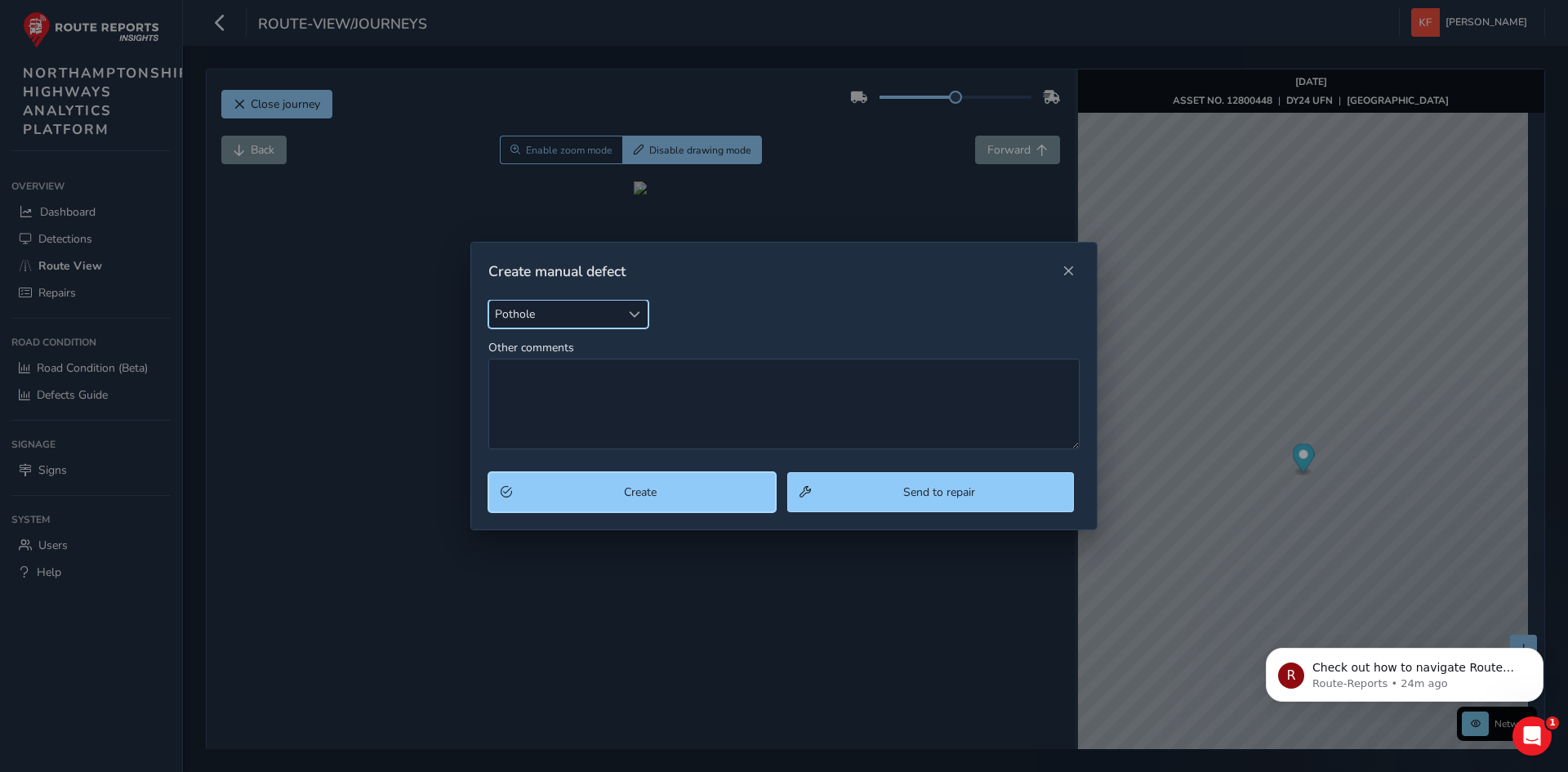
click at [609, 495] on span "Create" at bounding box center [640, 492] width 245 height 16
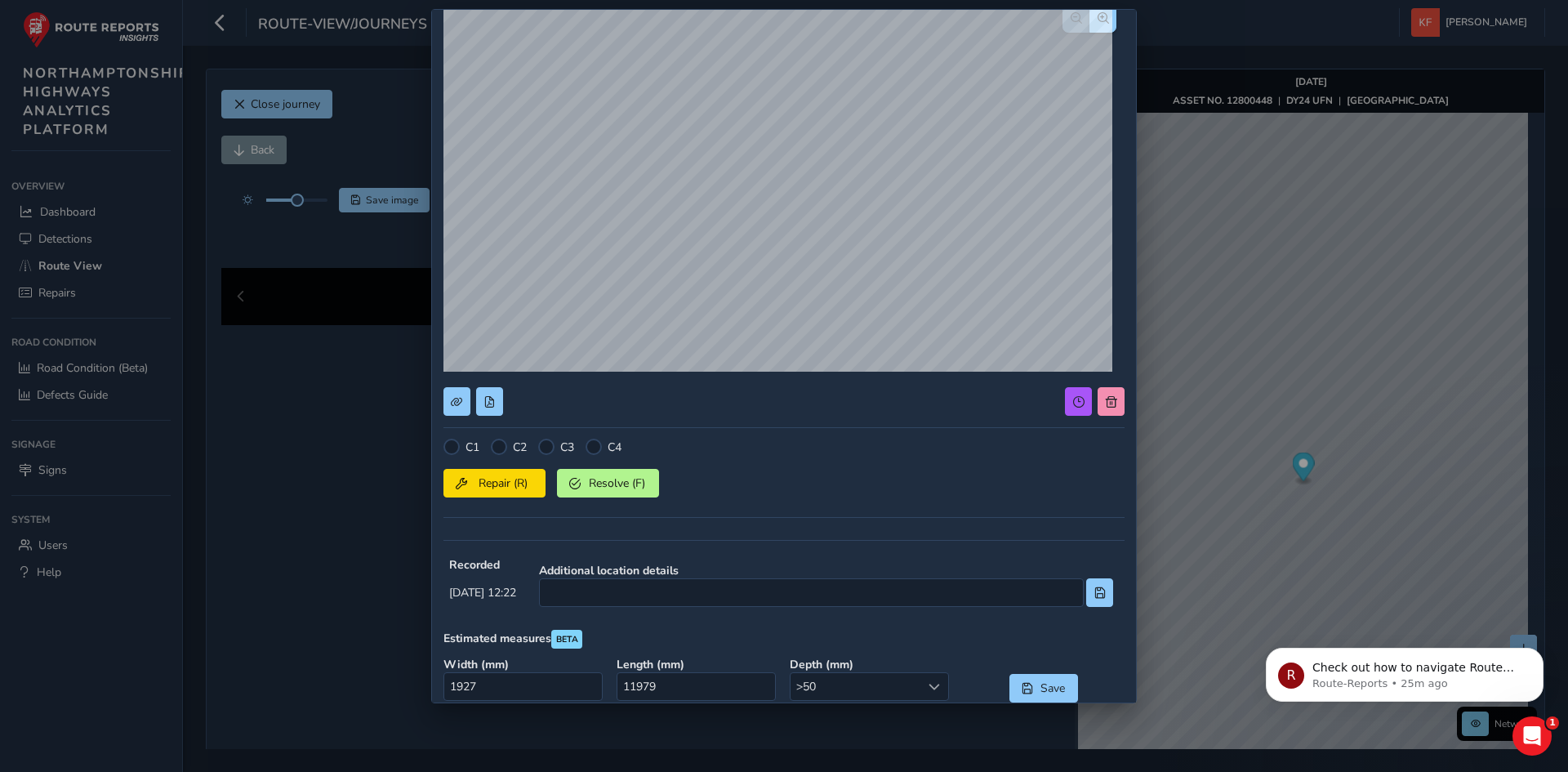
click at [1124, 324] on div "C1 C2 C3 C4 Repair (R) Resolve (F) Recorded [DATE] 12:22 Additional location de…" at bounding box center [784, 356] width 704 height 694
click at [490, 404] on span at bounding box center [489, 401] width 11 height 11
click at [931, 681] on div at bounding box center [934, 686] width 27 height 27
click at [877, 524] on li ">0" at bounding box center [861, 523] width 154 height 27
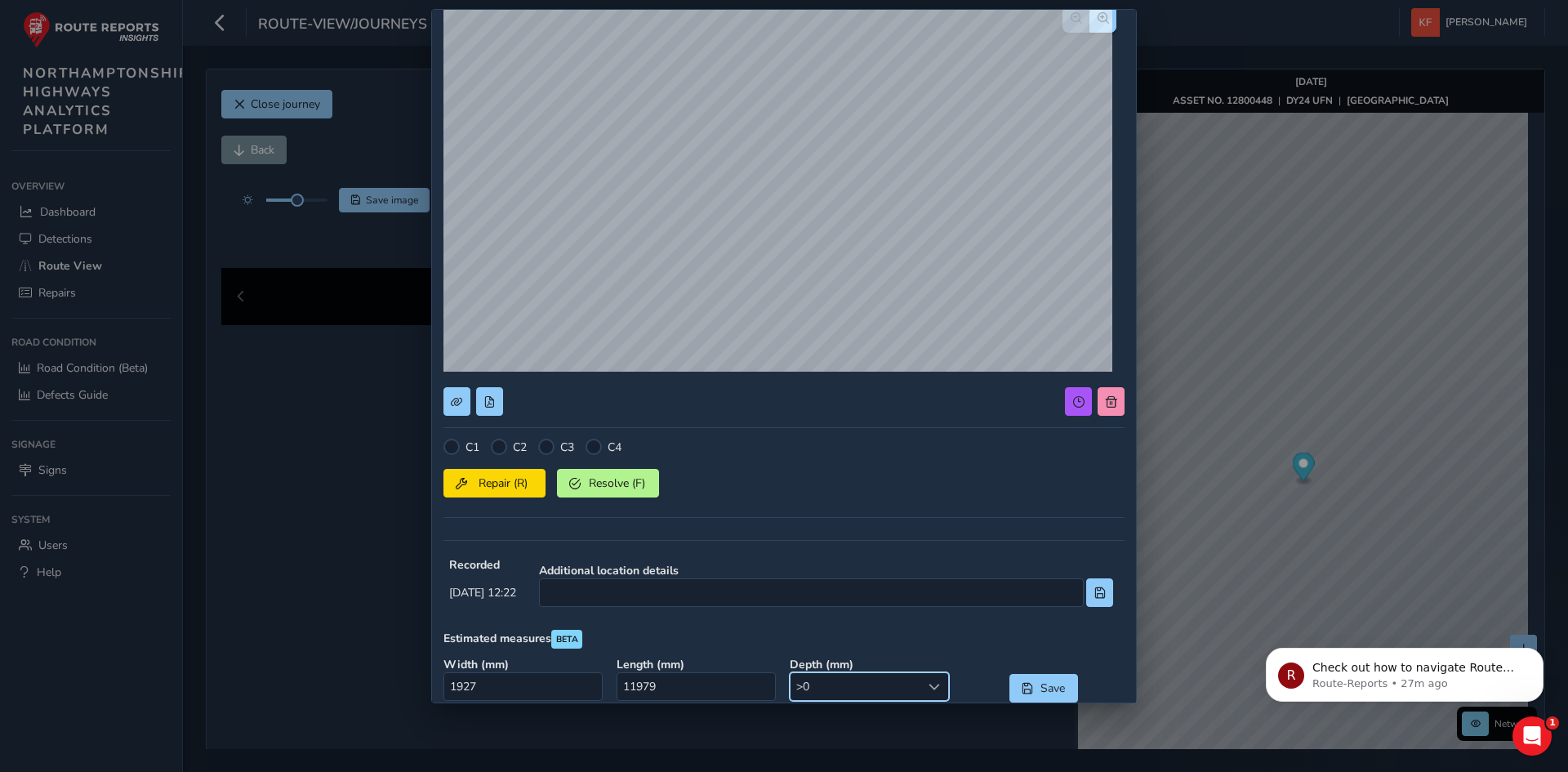
click at [933, 650] on div "Estimated measures BETA Width ( mm ) 1927 Length ( mm ) 11979 Depth ( mm ) >0 >…" at bounding box center [784, 668] width 681 height 78
click at [494, 408] on button at bounding box center [489, 401] width 27 height 29
click at [1108, 401] on button at bounding box center [1111, 401] width 27 height 29
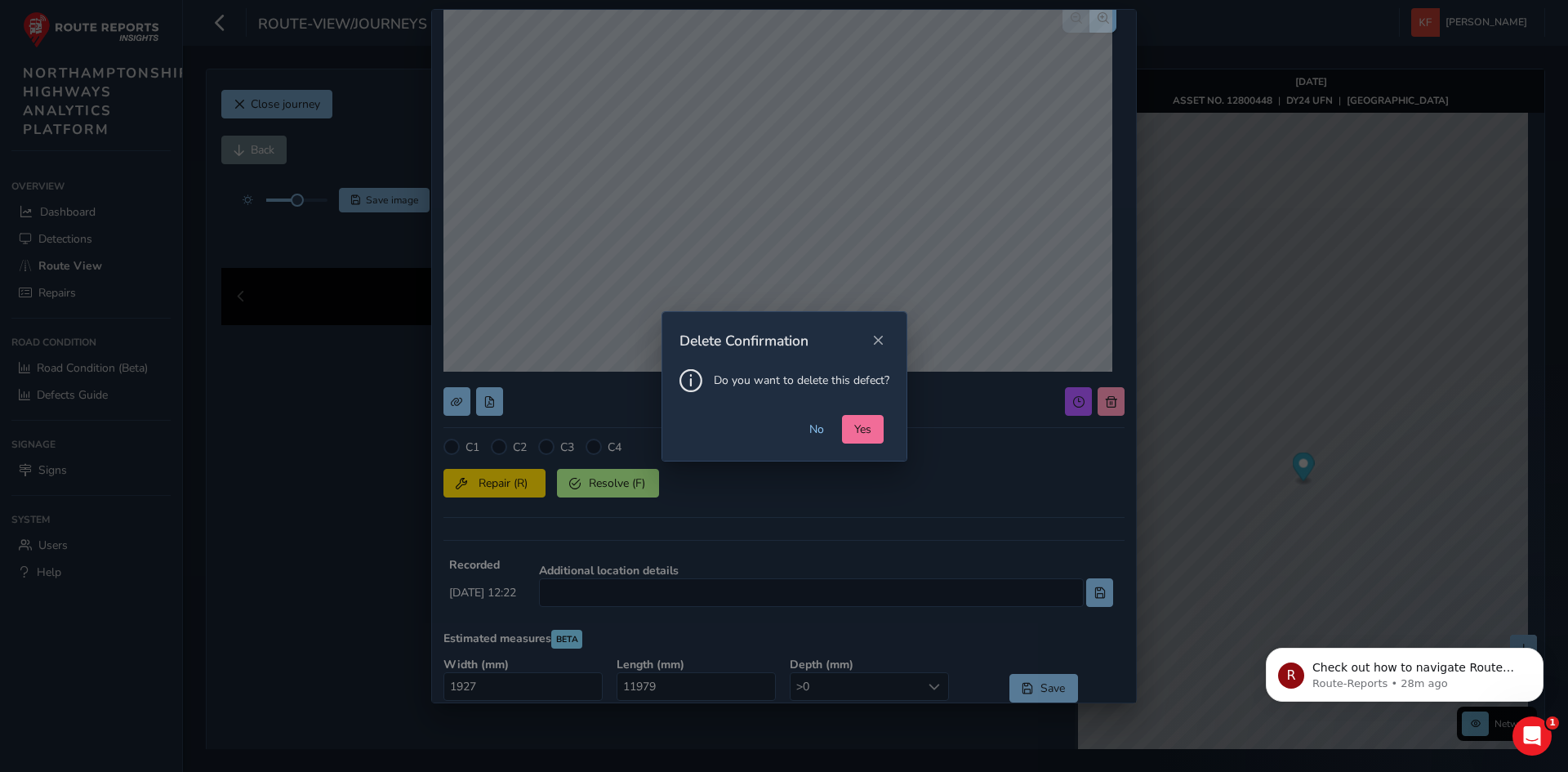
click at [847, 429] on button "Yes" at bounding box center [862, 428] width 42 height 29
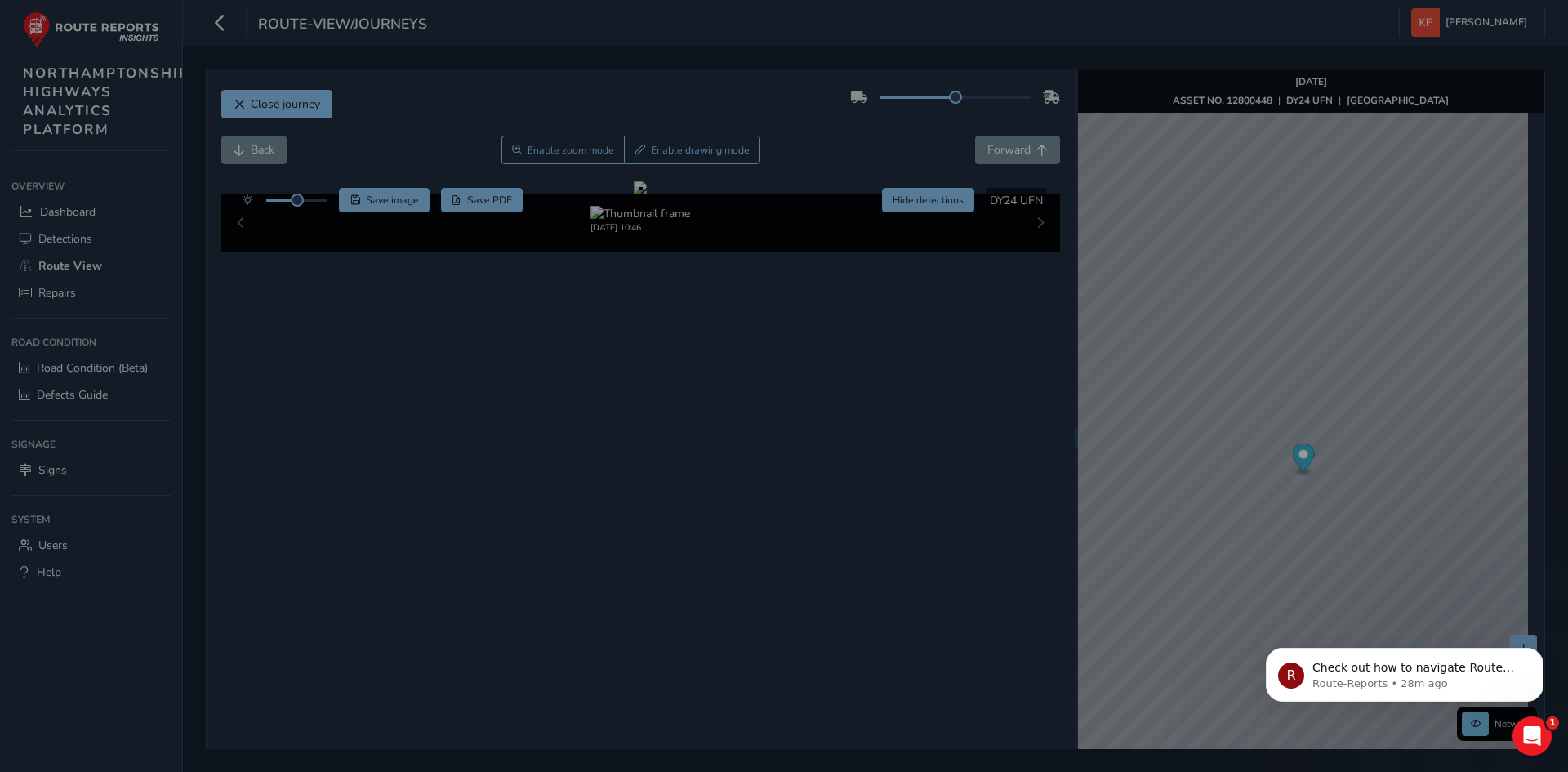
scroll to position [0, 0]
